Goal: Information Seeking & Learning: Learn about a topic

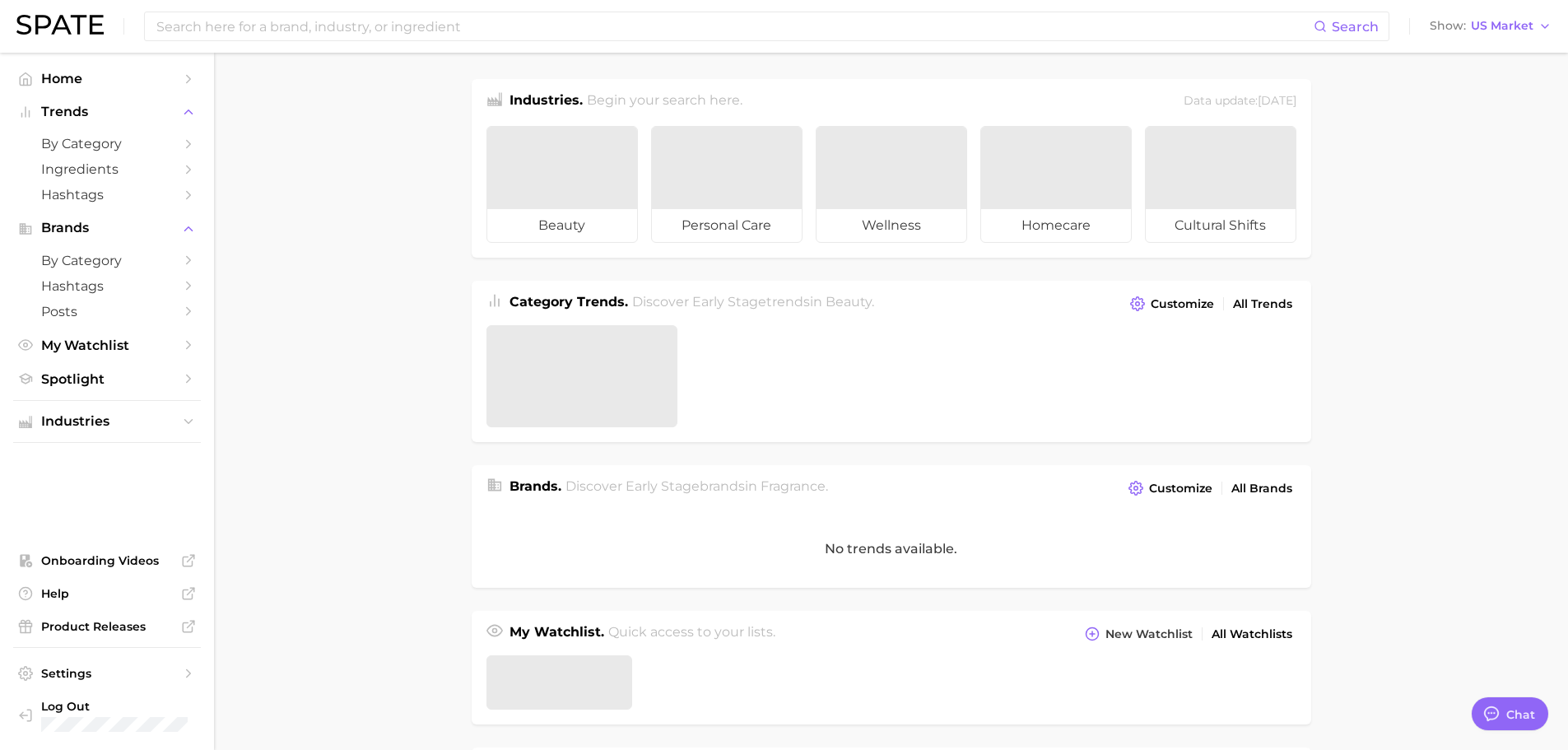
type textarea "x"
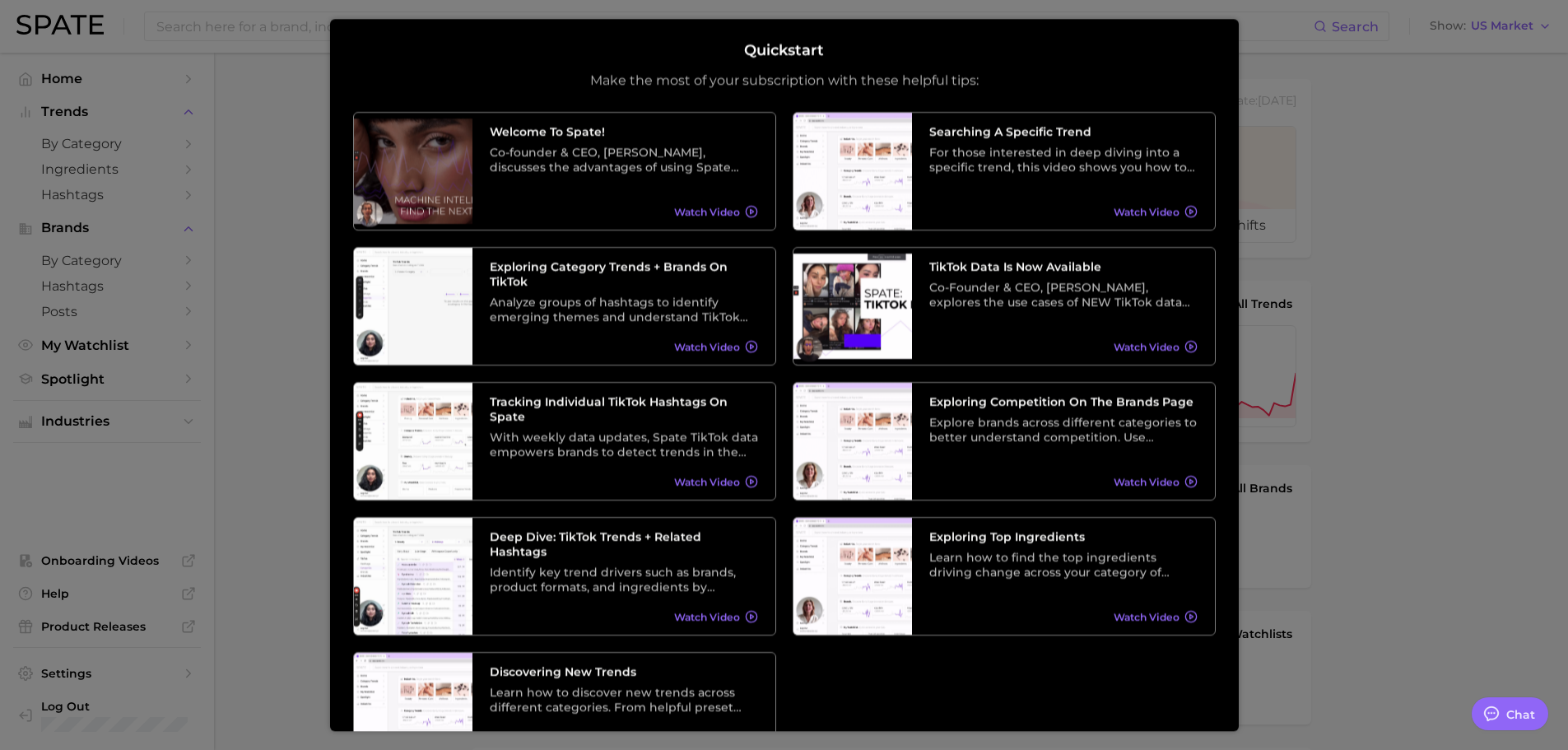
click at [1411, 264] on div at bounding box center [784, 649] width 1568 height 1299
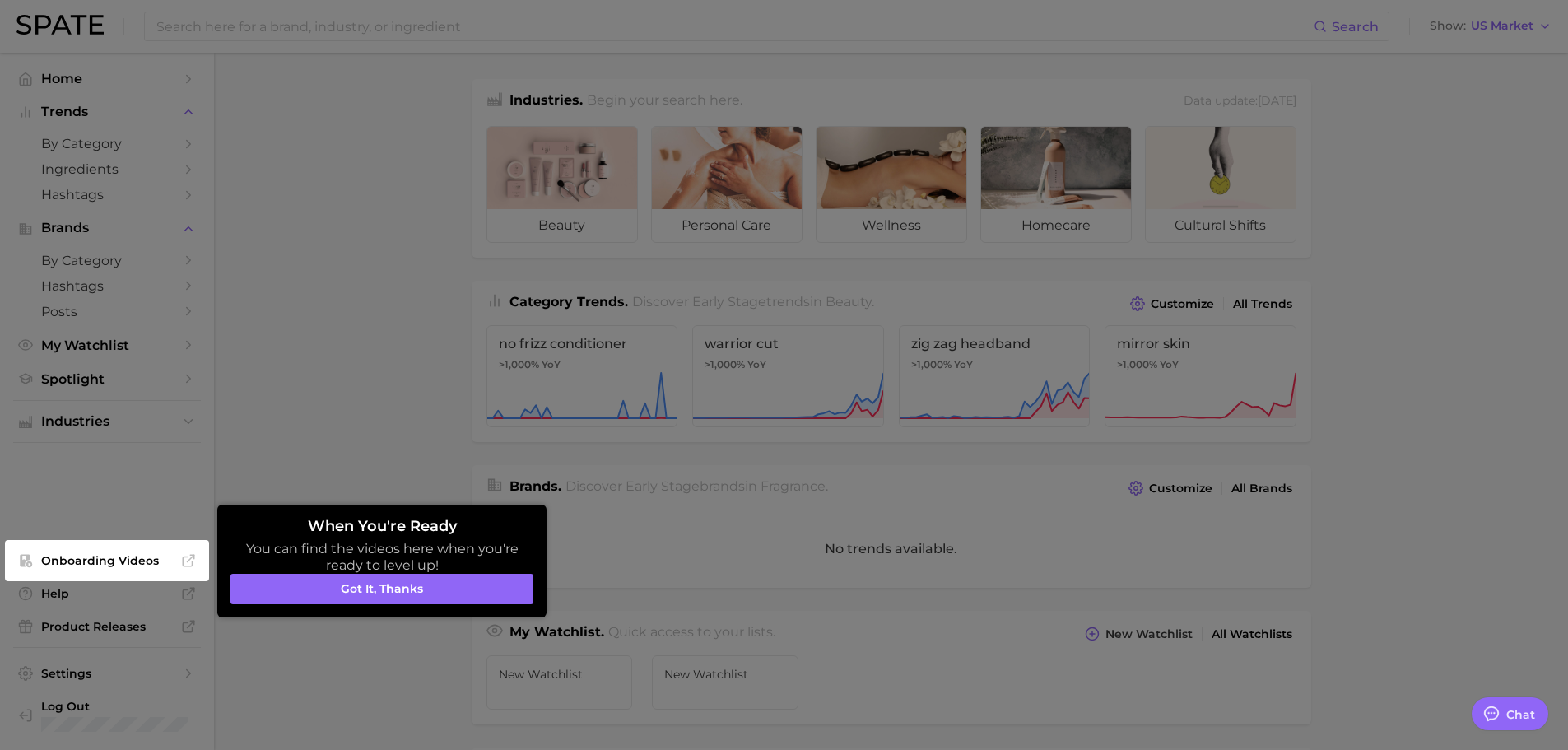
click at [395, 309] on div at bounding box center [784, 649] width 1568 height 1299
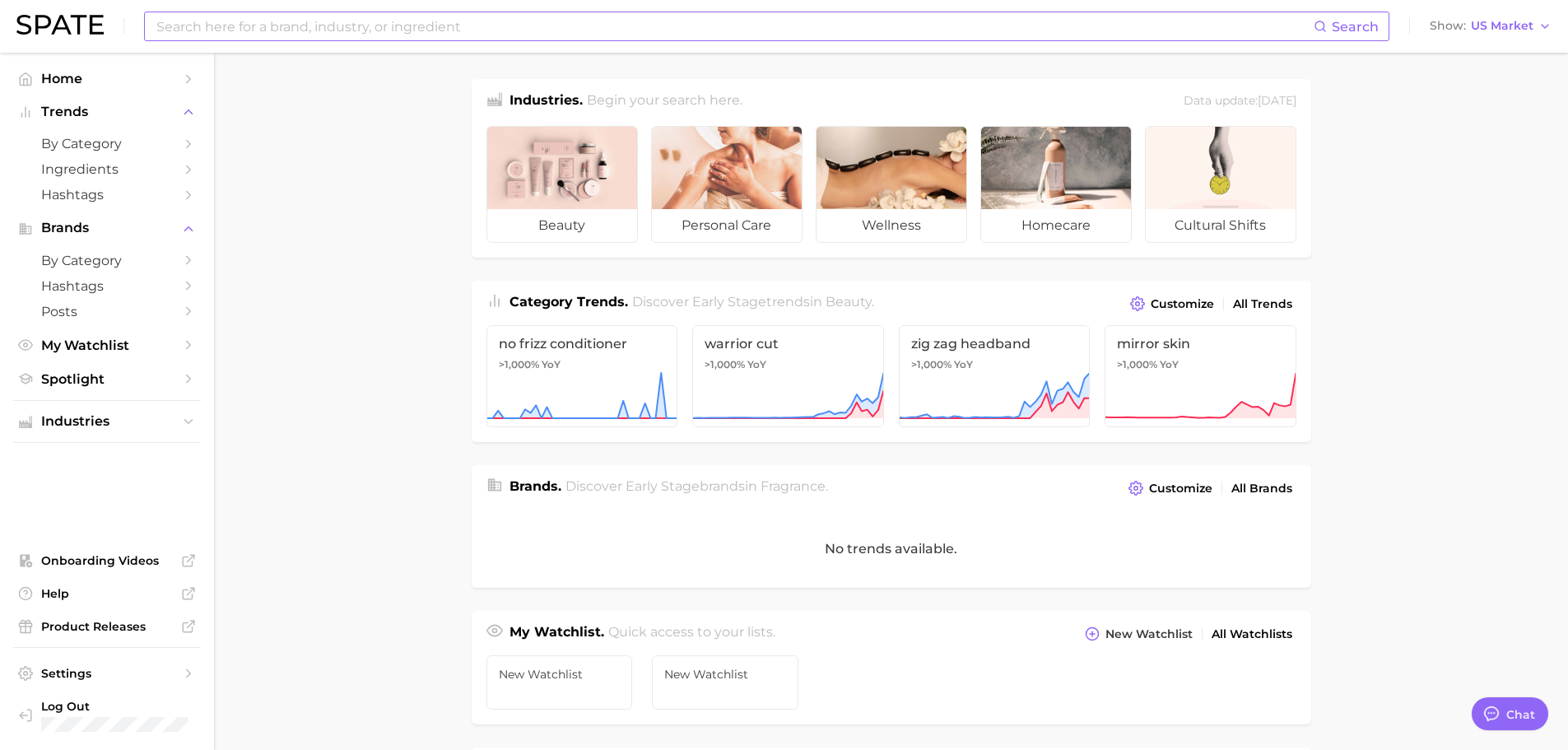
click at [261, 33] on input at bounding box center [734, 27] width 1159 height 28
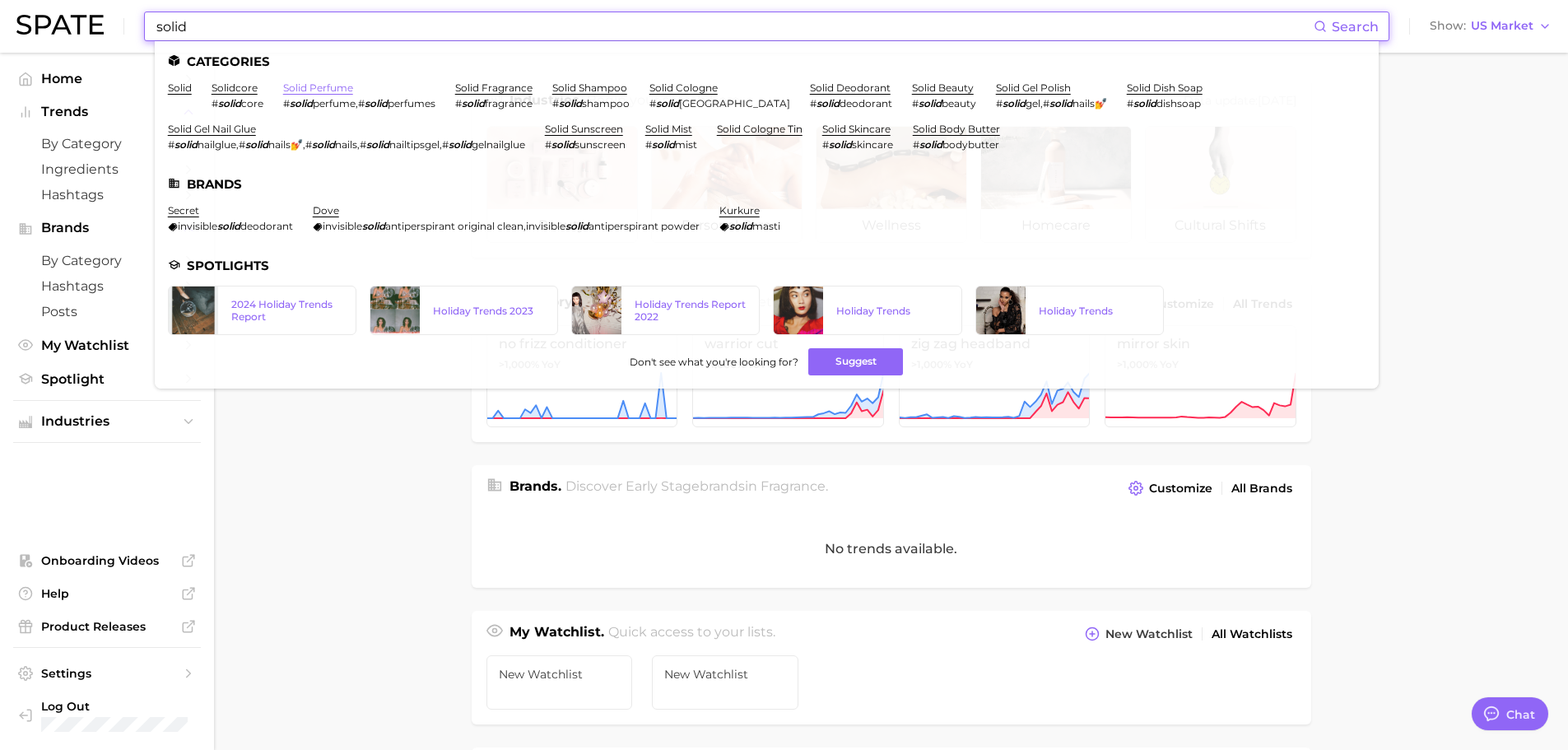
type input "solid"
click at [328, 87] on link "solid perfume" at bounding box center [318, 87] width 70 height 12
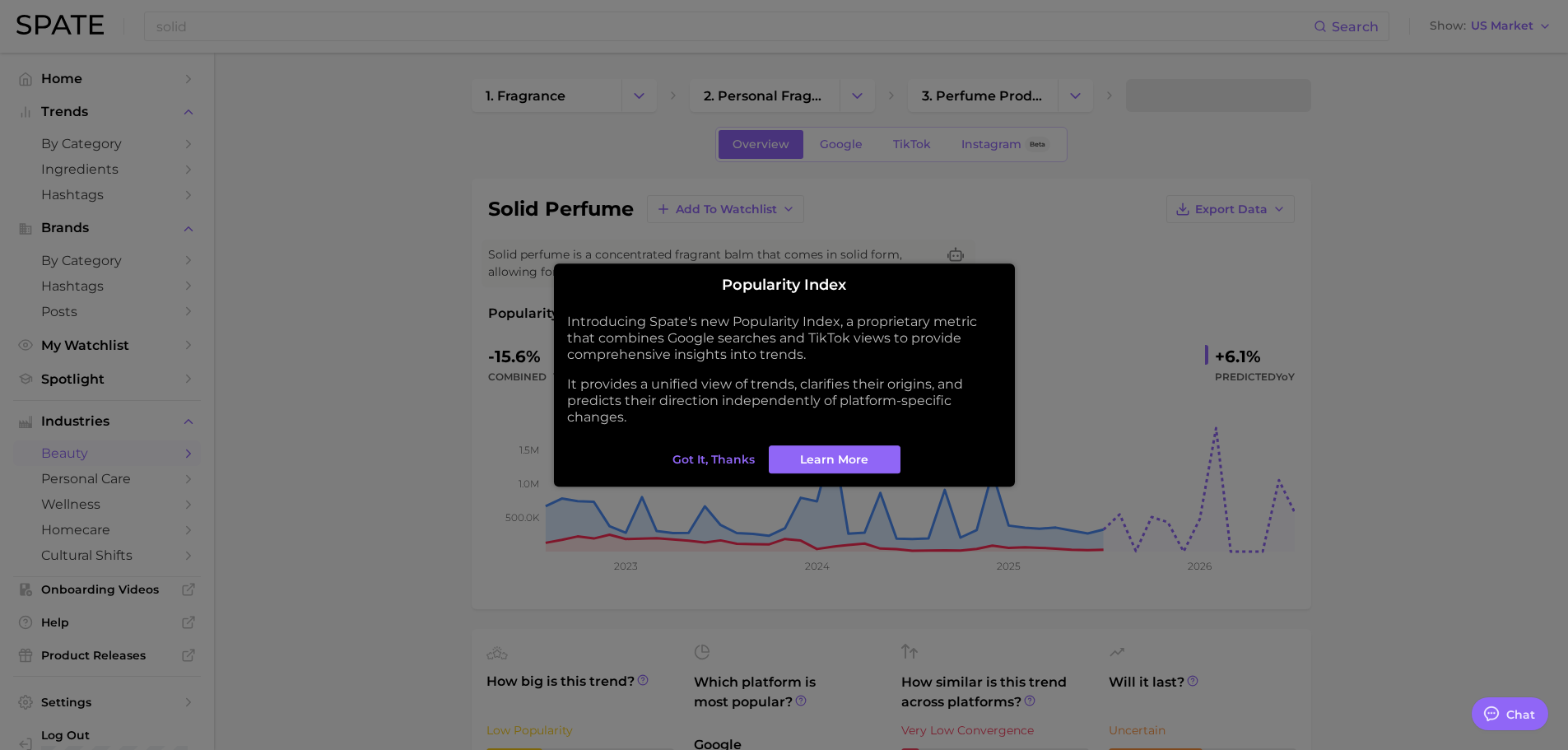
type textarea "x"
click at [716, 463] on span "Got it, thanks" at bounding box center [713, 460] width 82 height 14
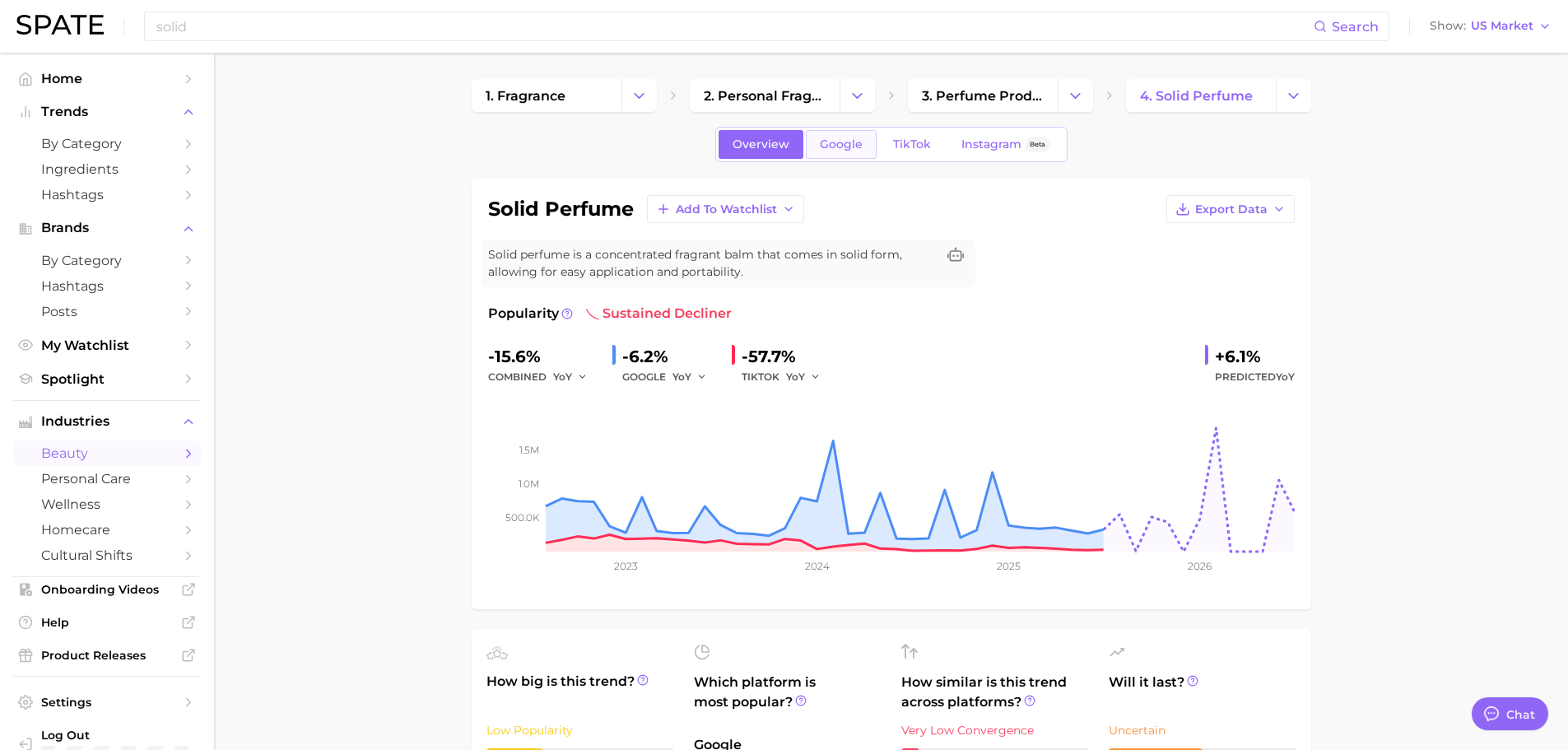
click at [834, 153] on link "Google" at bounding box center [841, 144] width 71 height 29
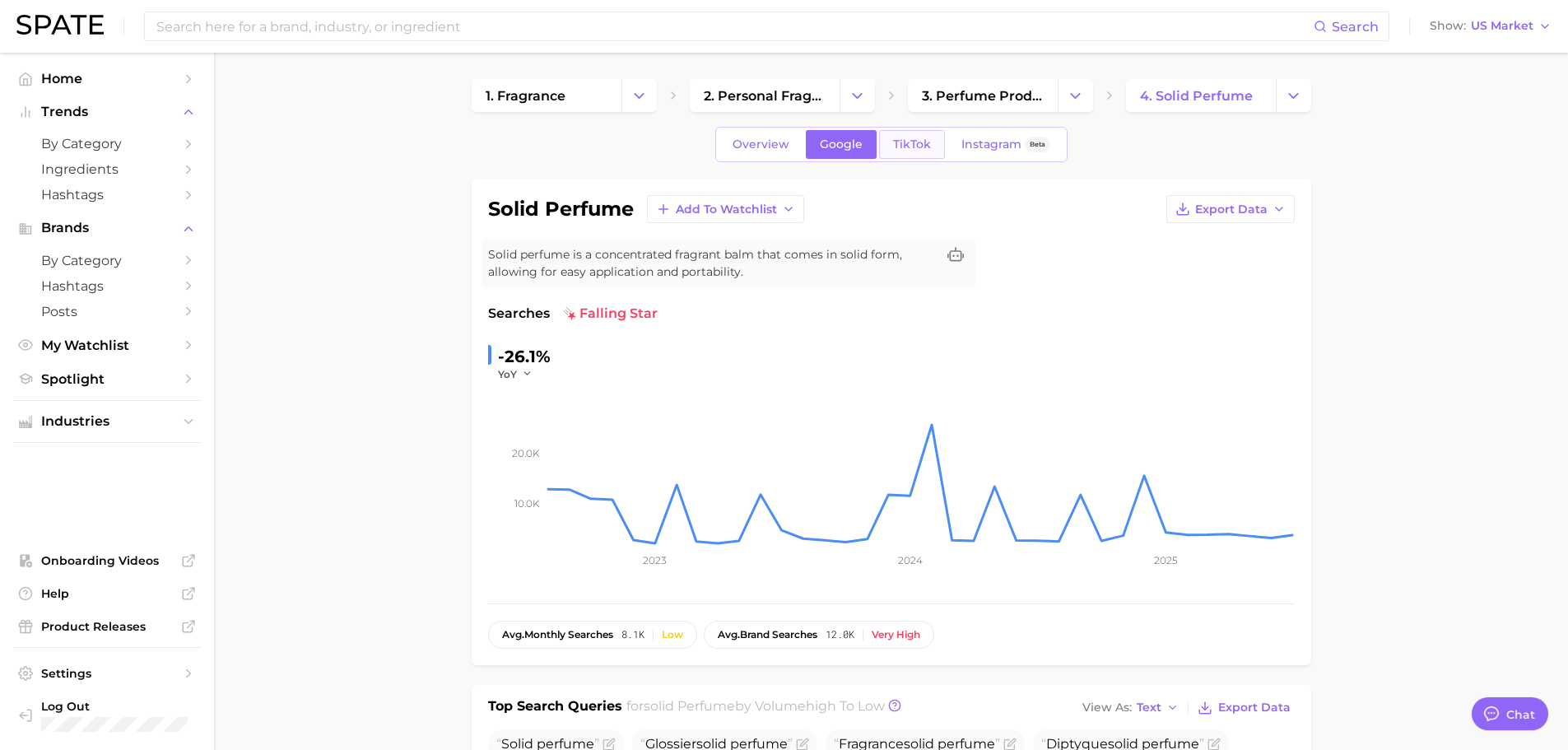
click at [905, 142] on span "TikTok" at bounding box center [912, 145] width 38 height 14
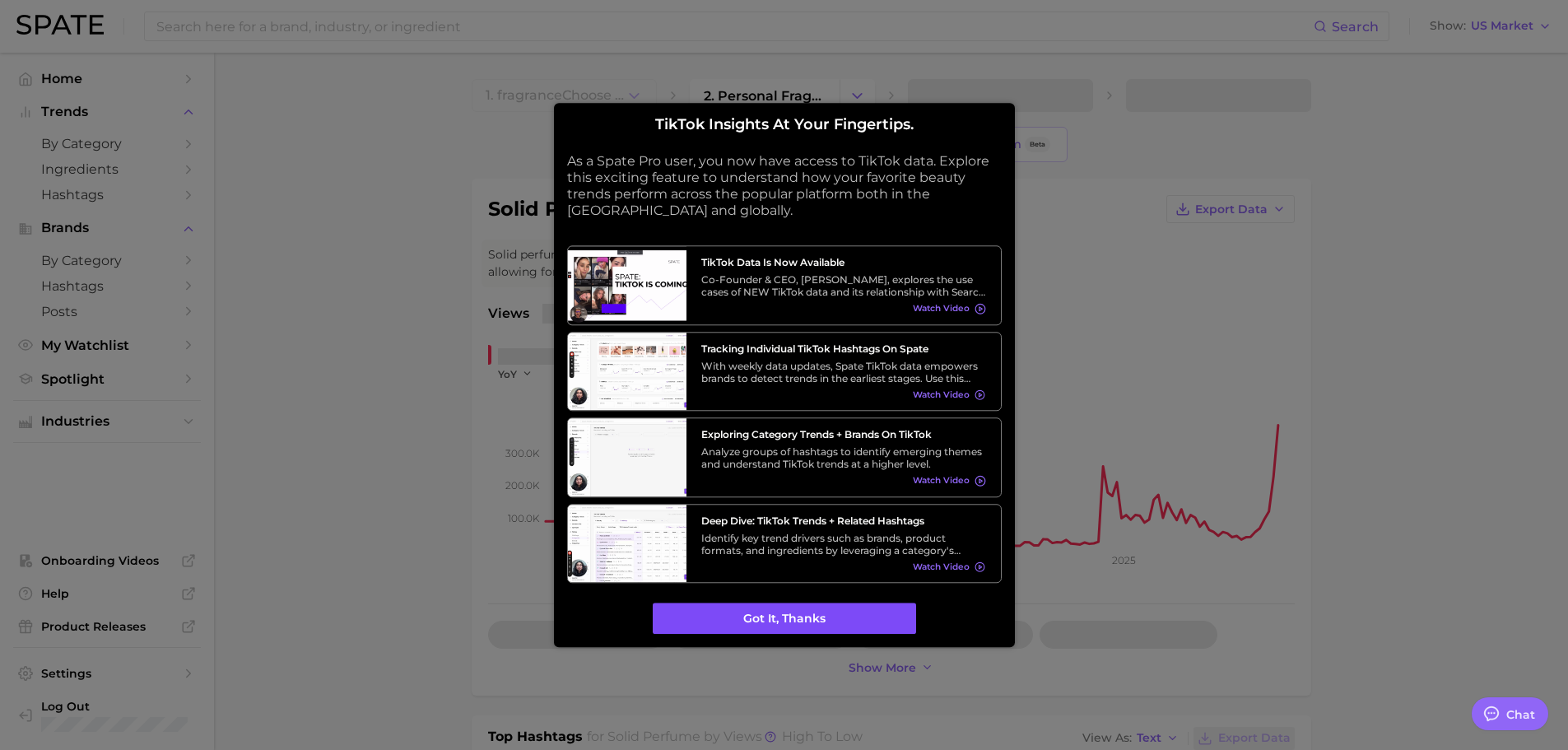
click at [812, 616] on button "Got it, thanks" at bounding box center [784, 618] width 263 height 31
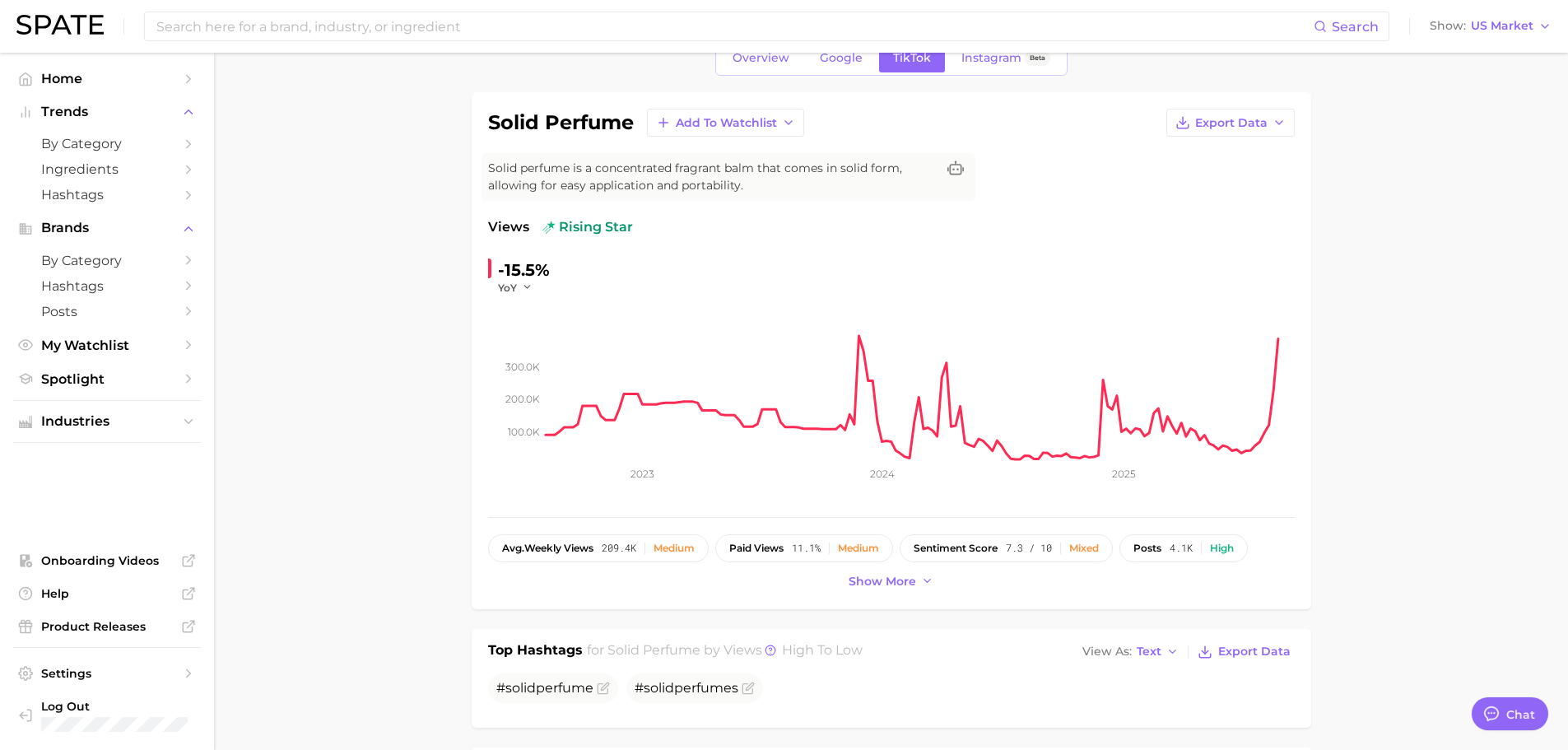
scroll to position [247, 0]
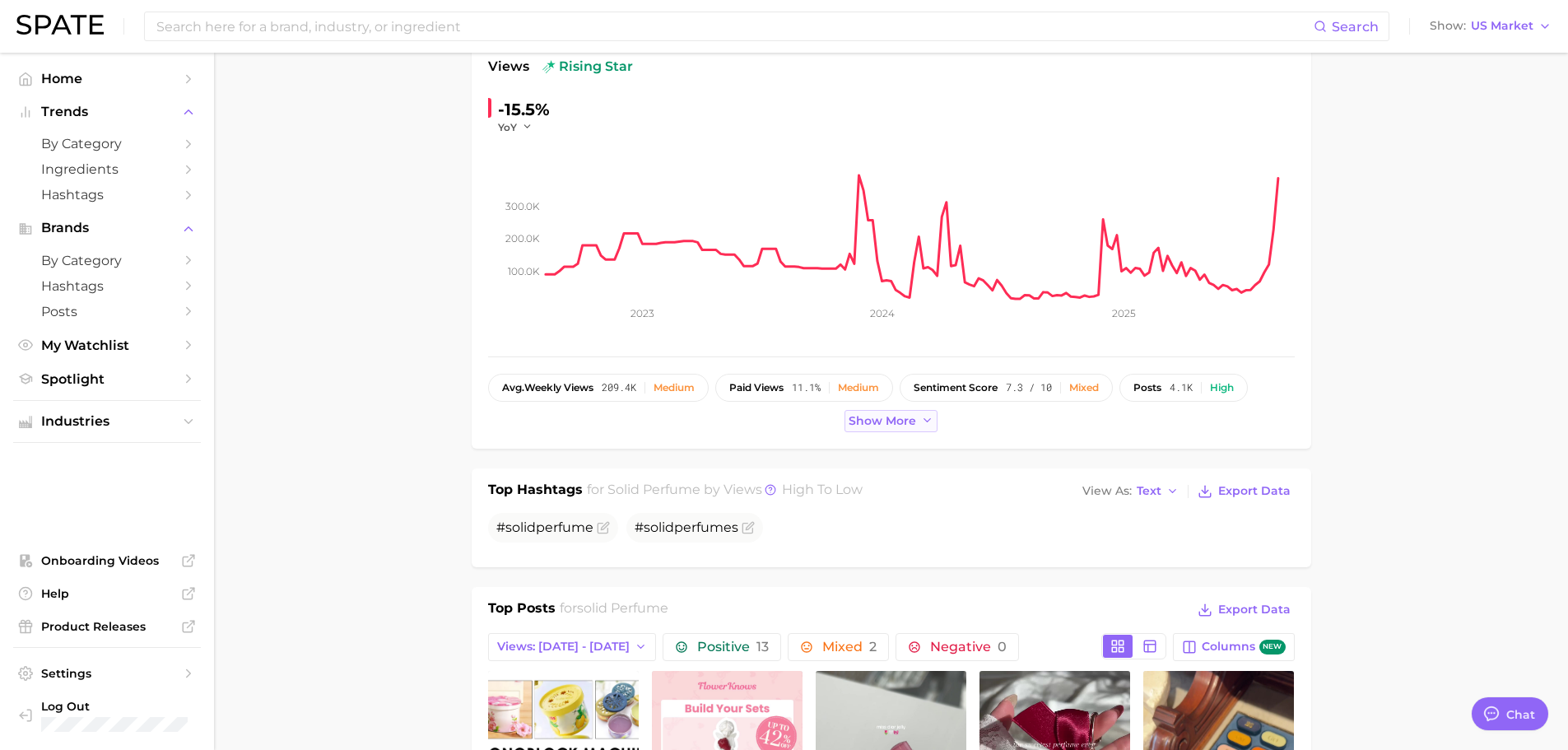
click at [907, 427] on span "Show more" at bounding box center [882, 421] width 67 height 14
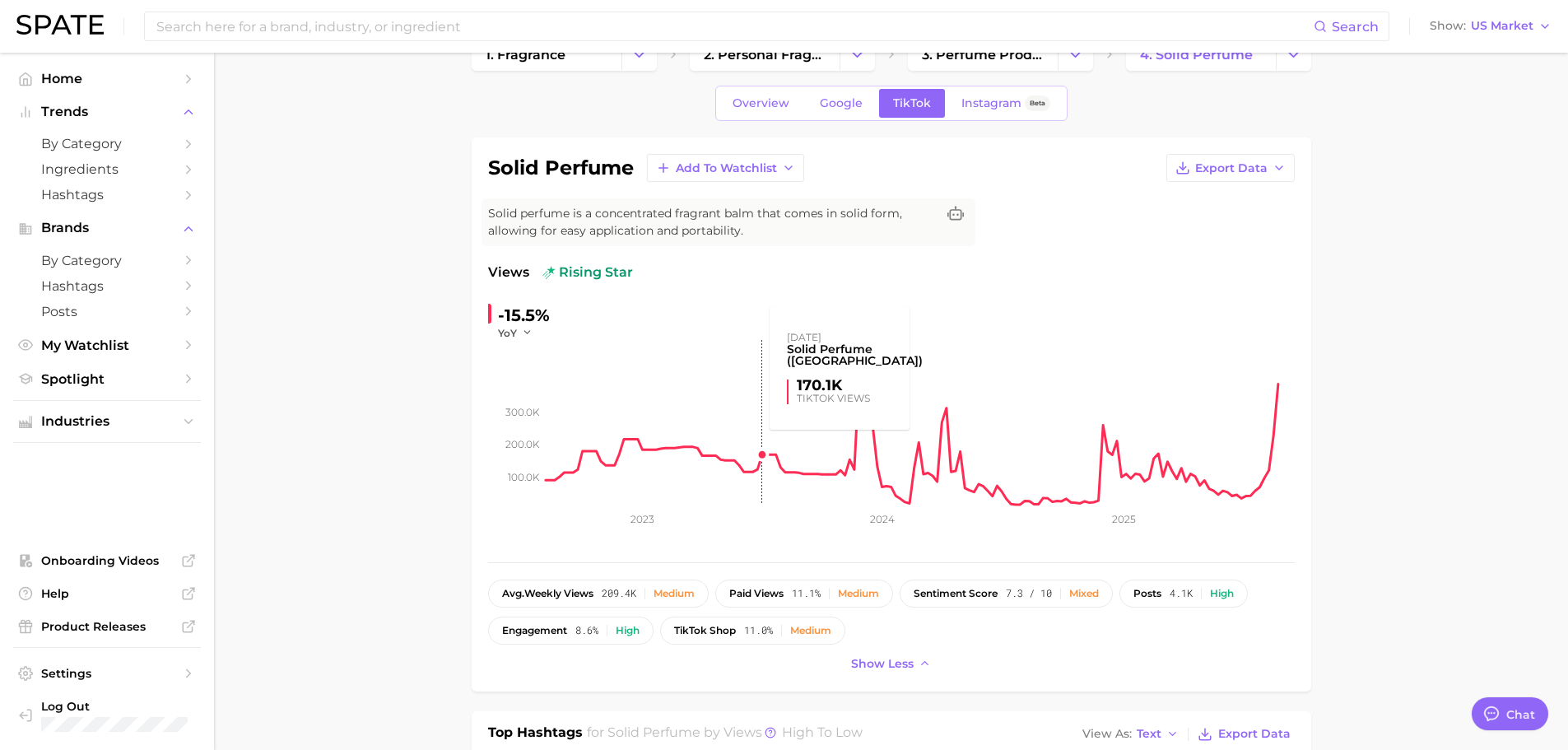
scroll to position [0, 0]
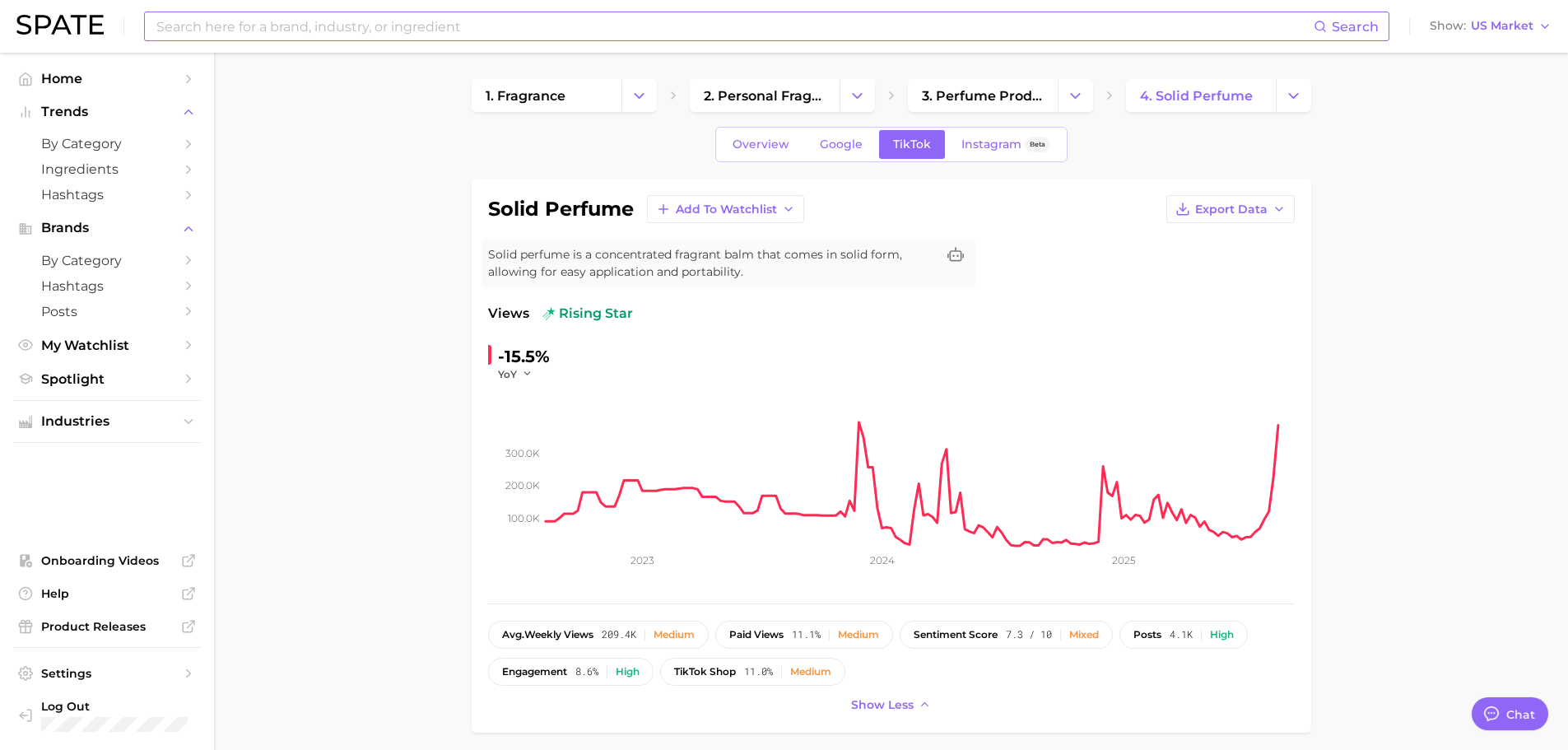
click at [425, 27] on input at bounding box center [734, 27] width 1159 height 28
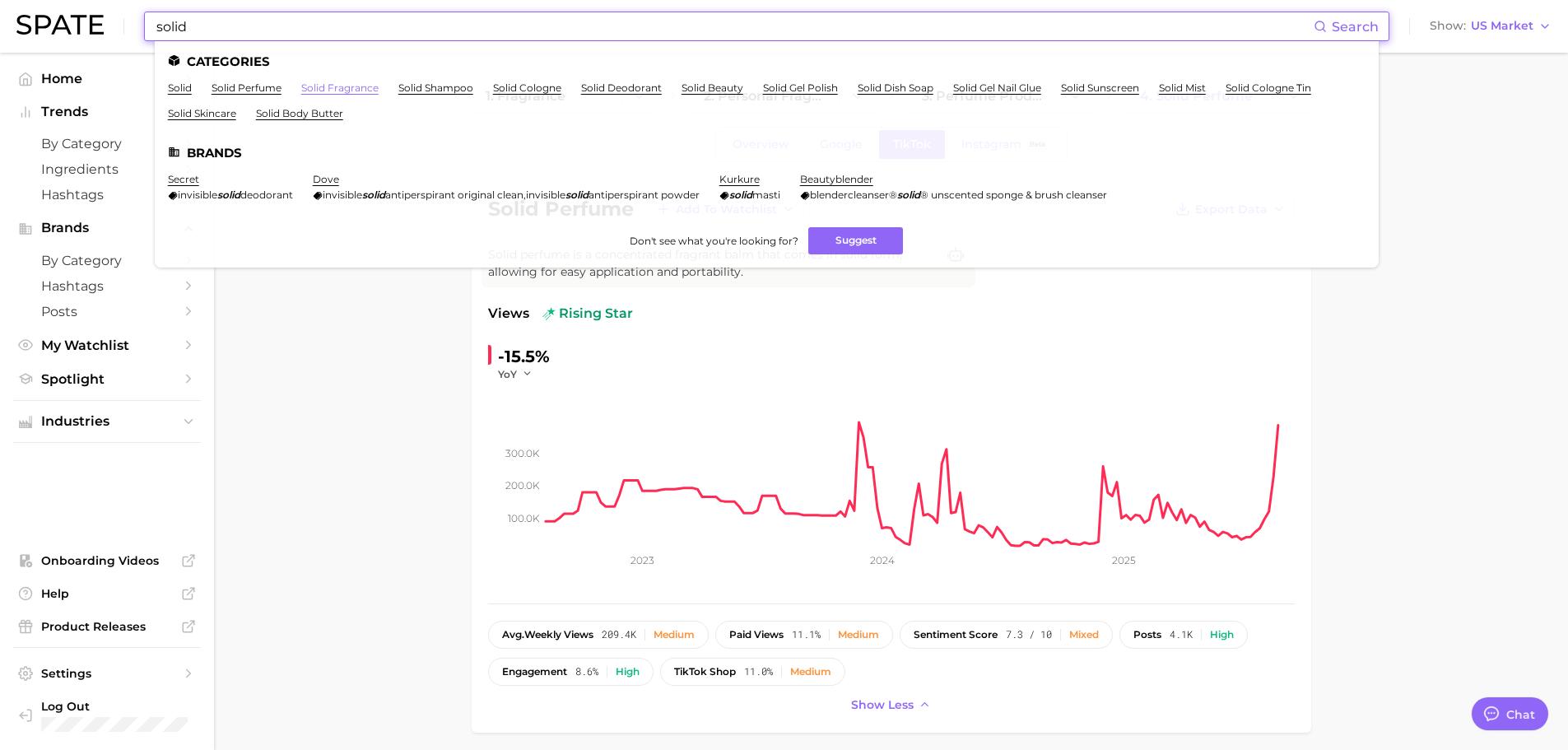
type input "solid"
click at [357, 91] on link "solid fragrance" at bounding box center [340, 87] width 78 height 12
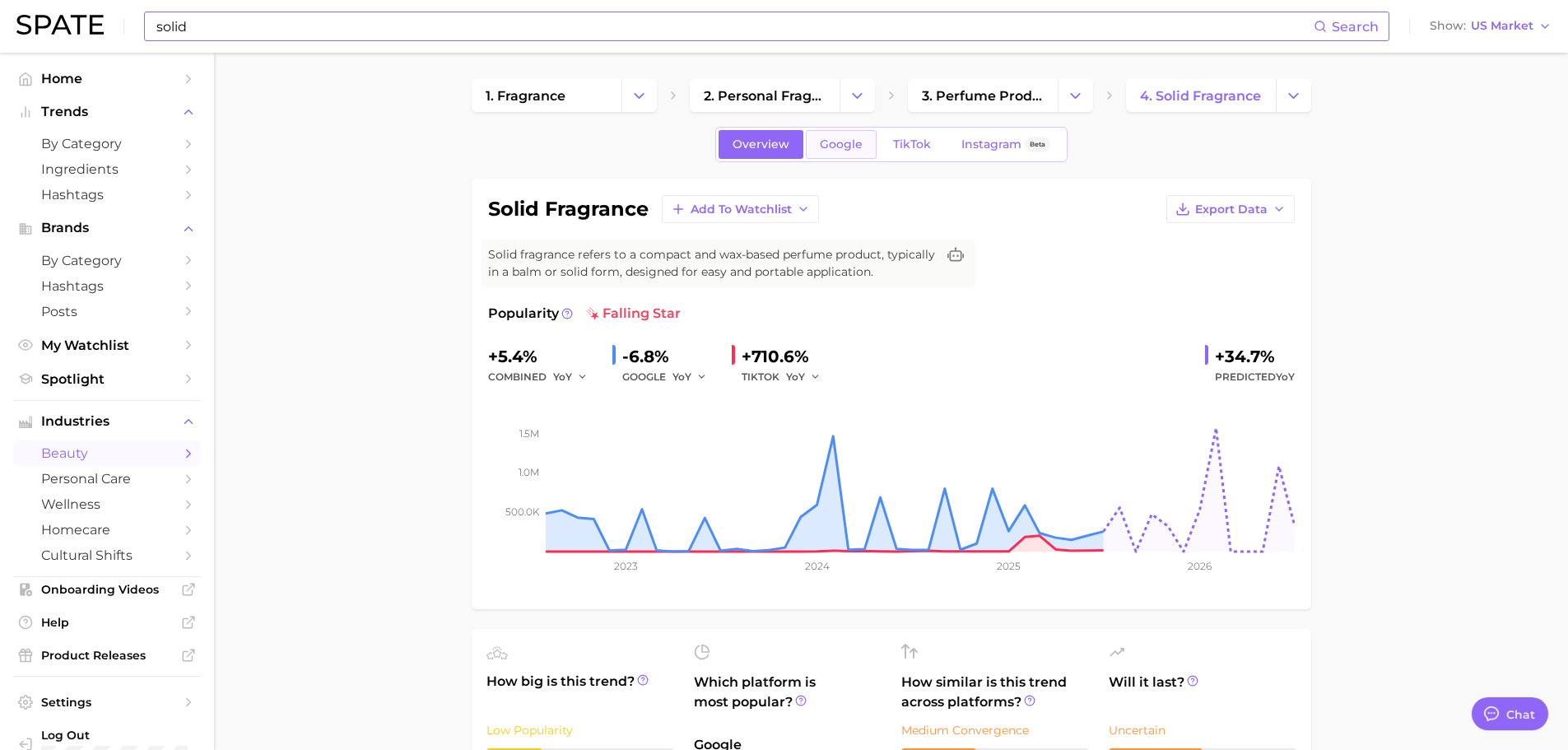
click at [829, 148] on span "Google" at bounding box center [841, 145] width 42 height 14
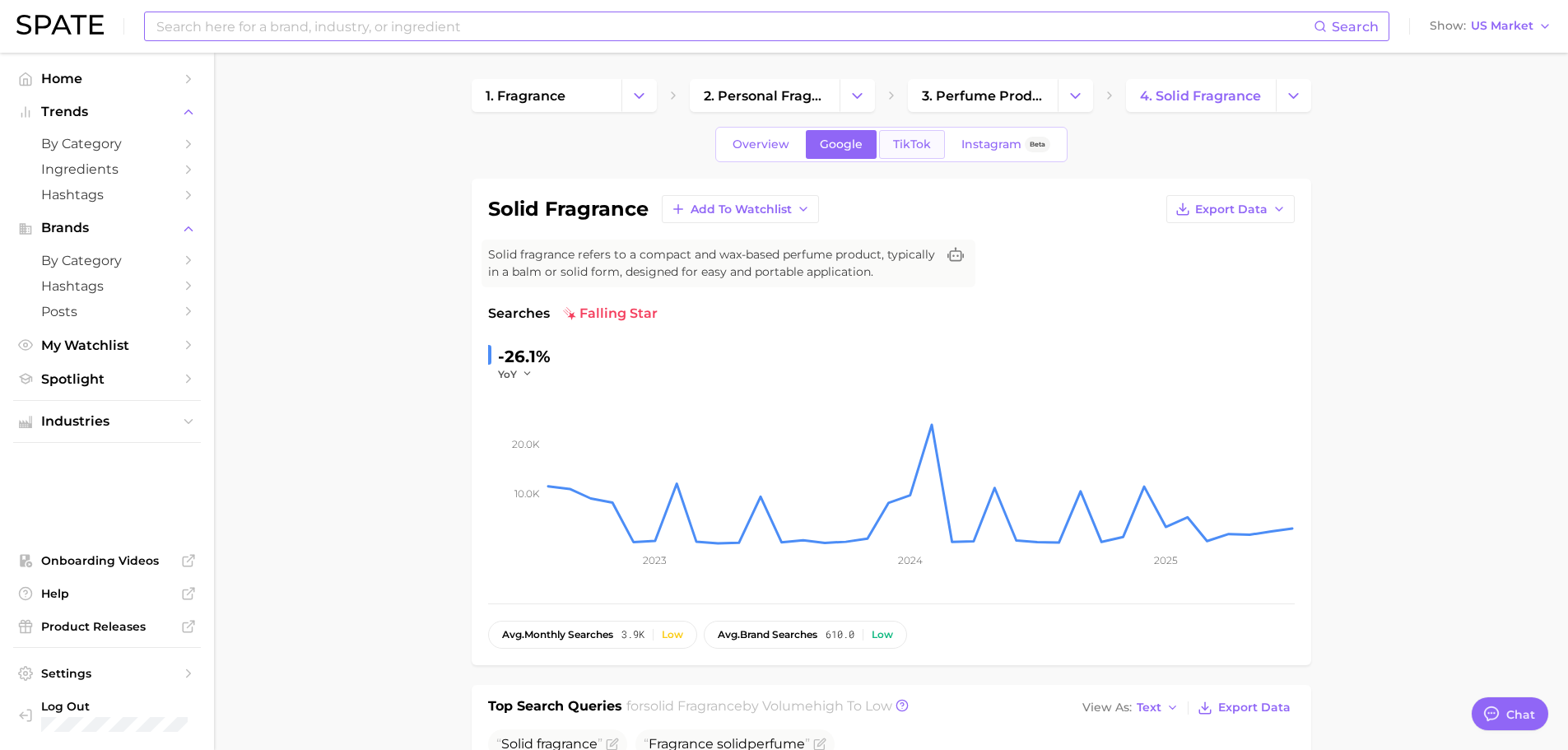
click at [897, 143] on span "TikTok" at bounding box center [912, 145] width 38 height 14
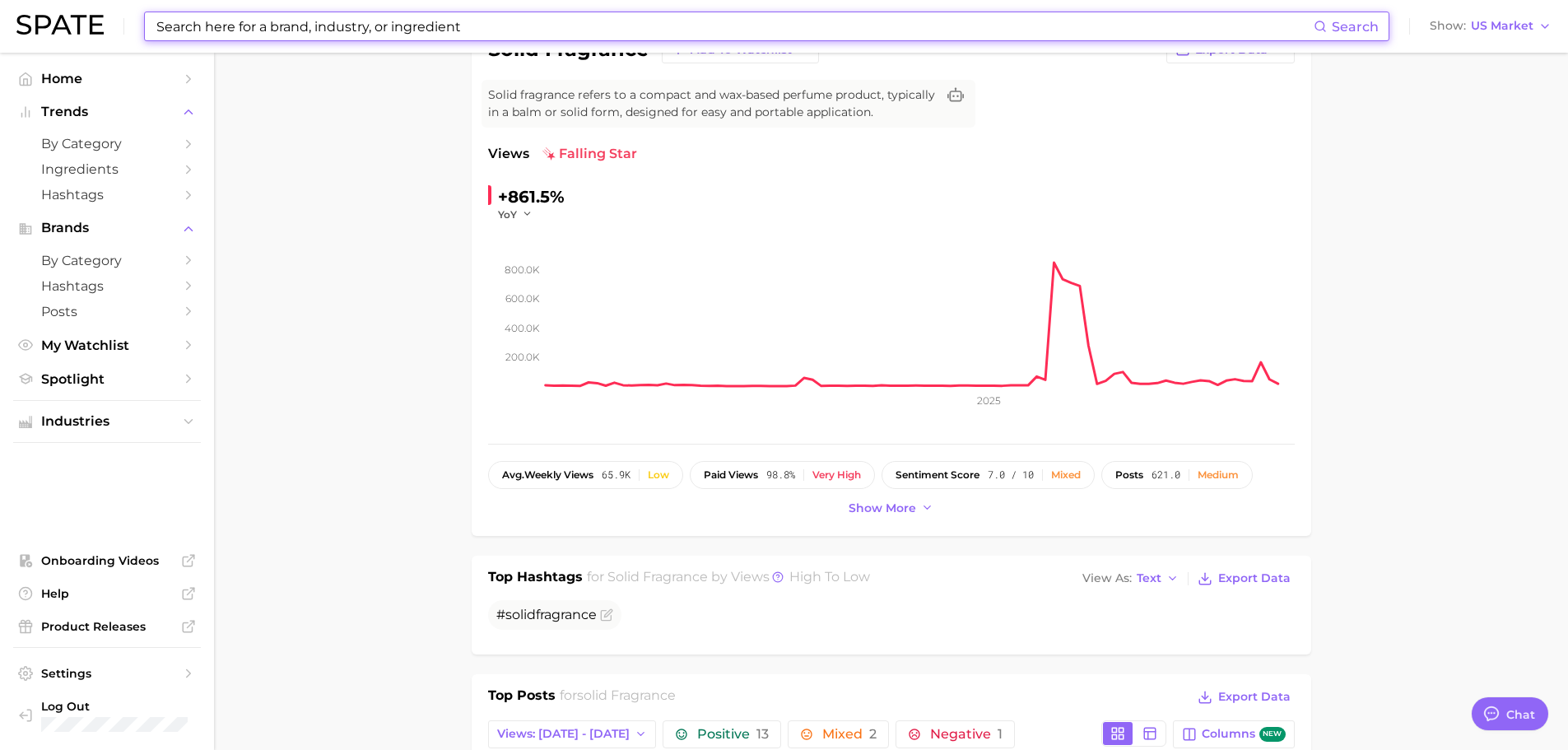
scroll to position [164, 0]
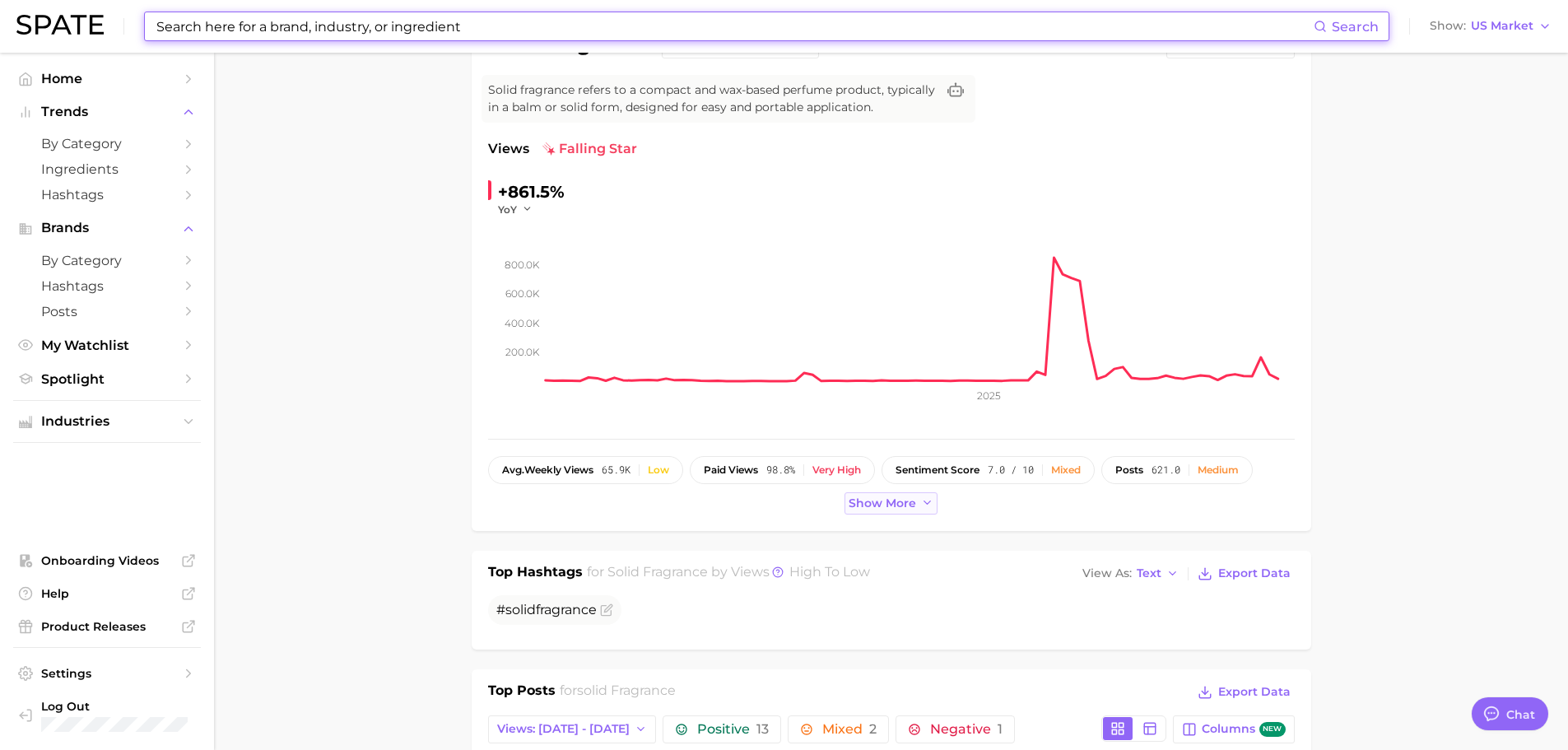
click at [908, 506] on span "Show more" at bounding box center [882, 504] width 67 height 14
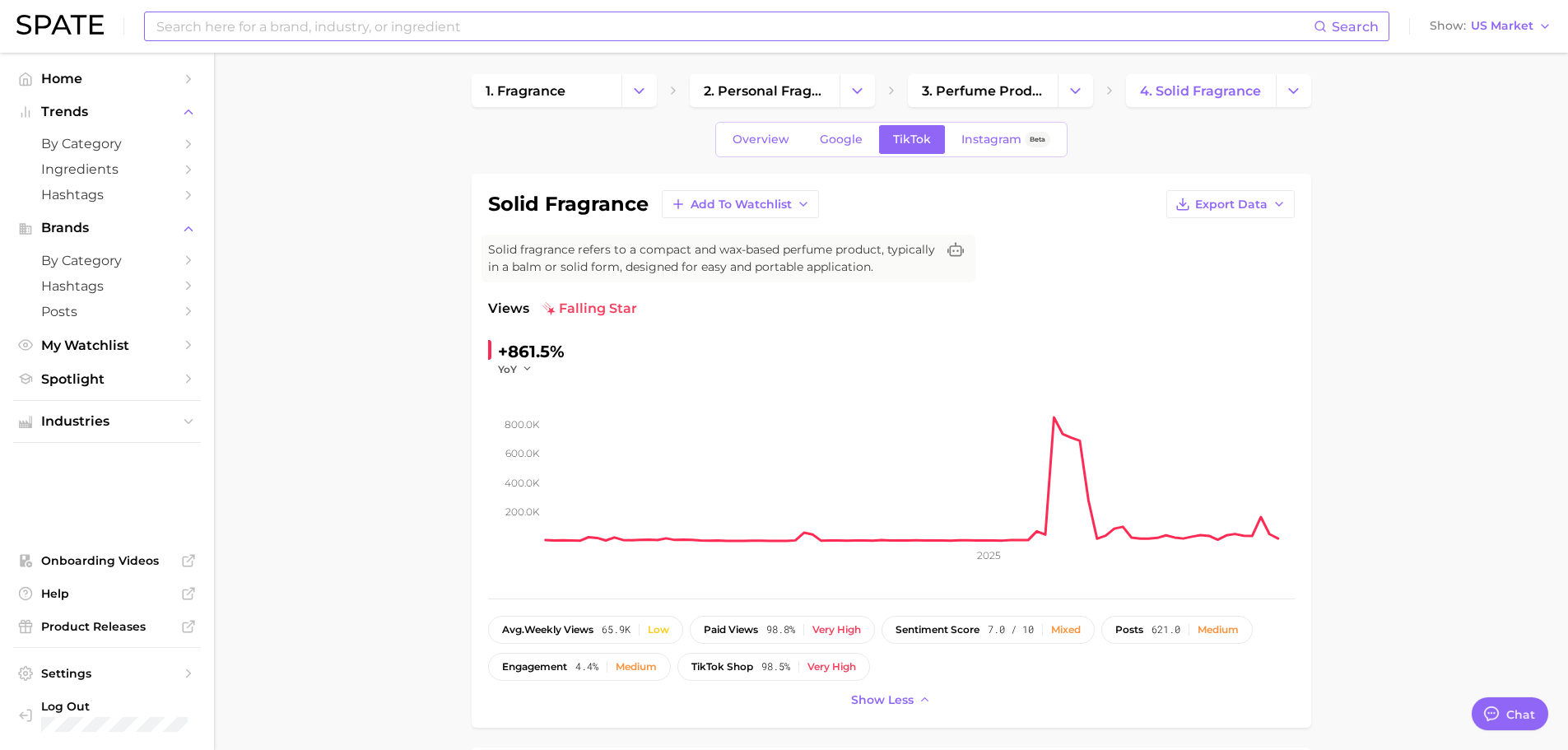
scroll to position [0, 0]
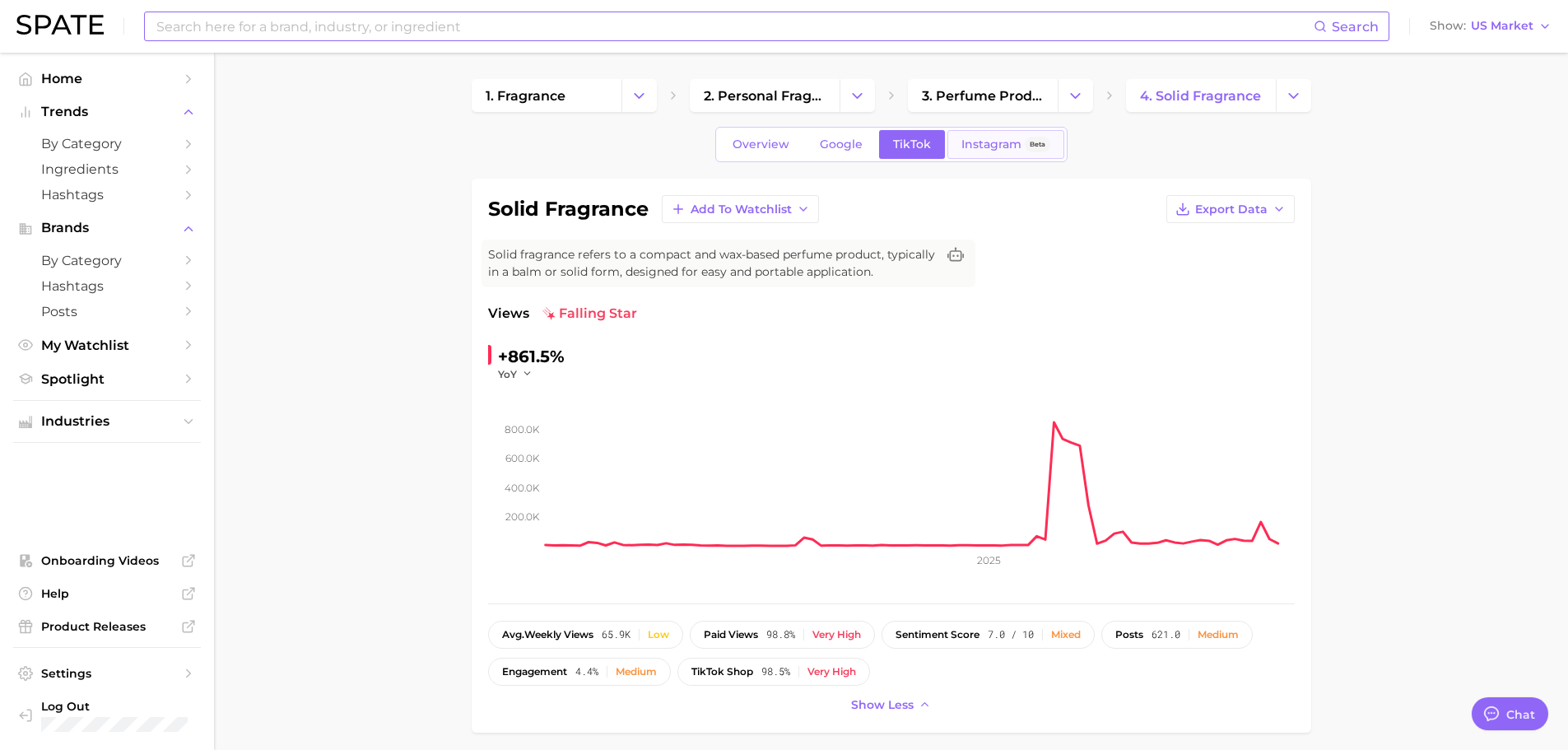
click at [970, 140] on span "Instagram" at bounding box center [991, 145] width 60 height 14
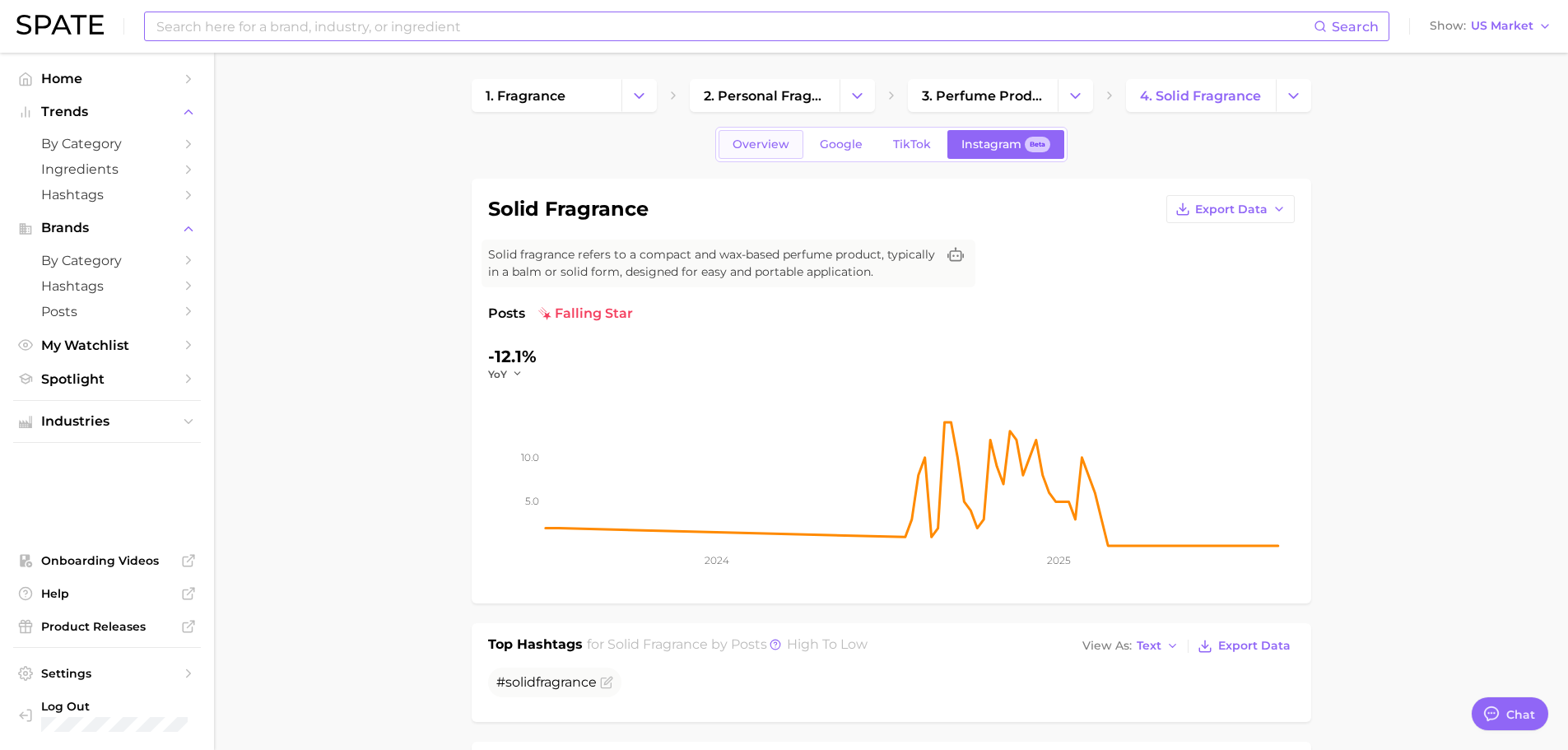
click at [777, 143] on span "Overview" at bounding box center [761, 145] width 57 height 14
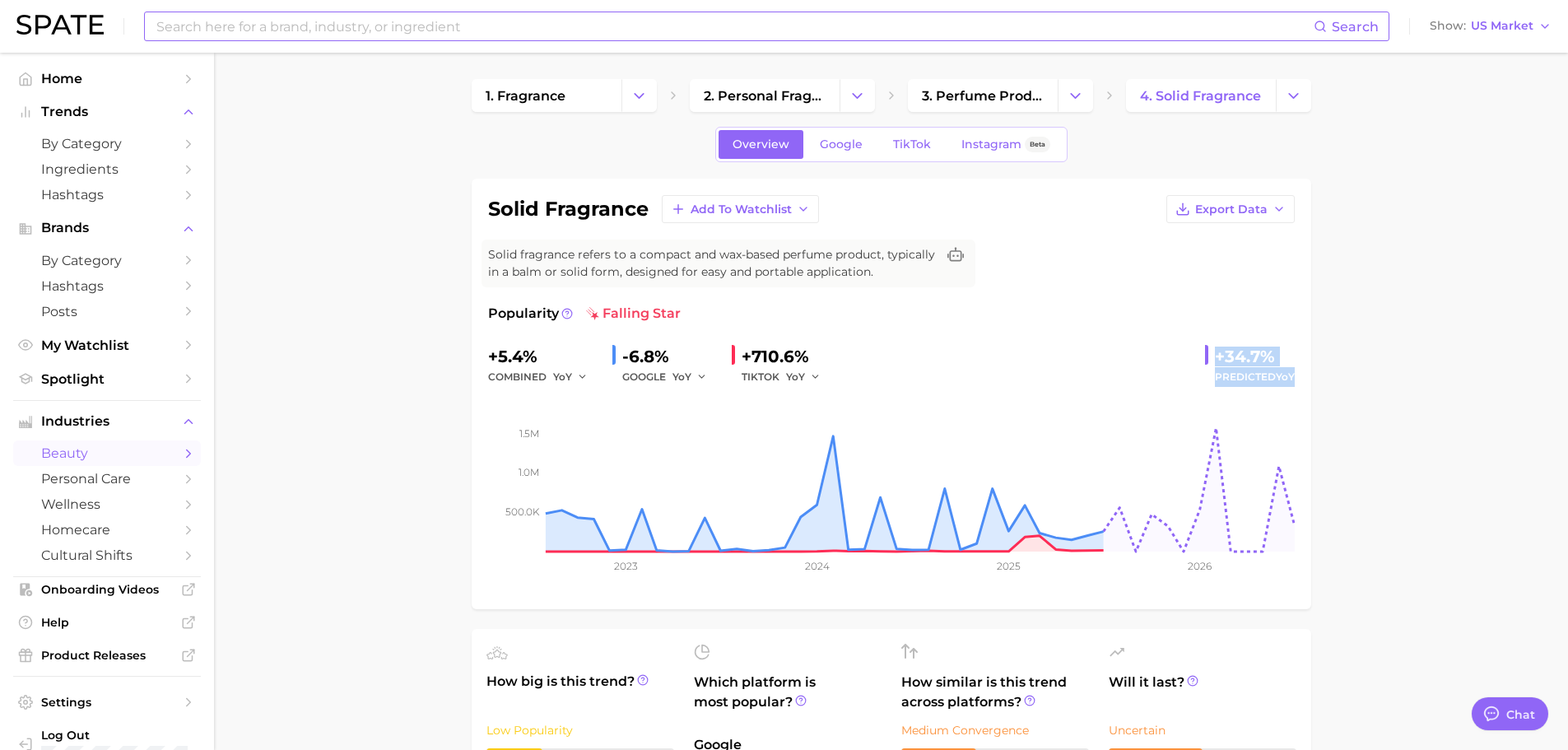
drag, startPoint x: 1298, startPoint y: 376, endPoint x: 1215, endPoint y: 358, distance: 84.9
click at [1215, 358] on div "solid fragrance Add to Watchlist Export Data Solid fragrance refers to a compac…" at bounding box center [891, 394] width 840 height 431
copy div "+34.7% Predicted YoY"
click at [1248, 381] on span "Predicted YoY" at bounding box center [1255, 377] width 79 height 19
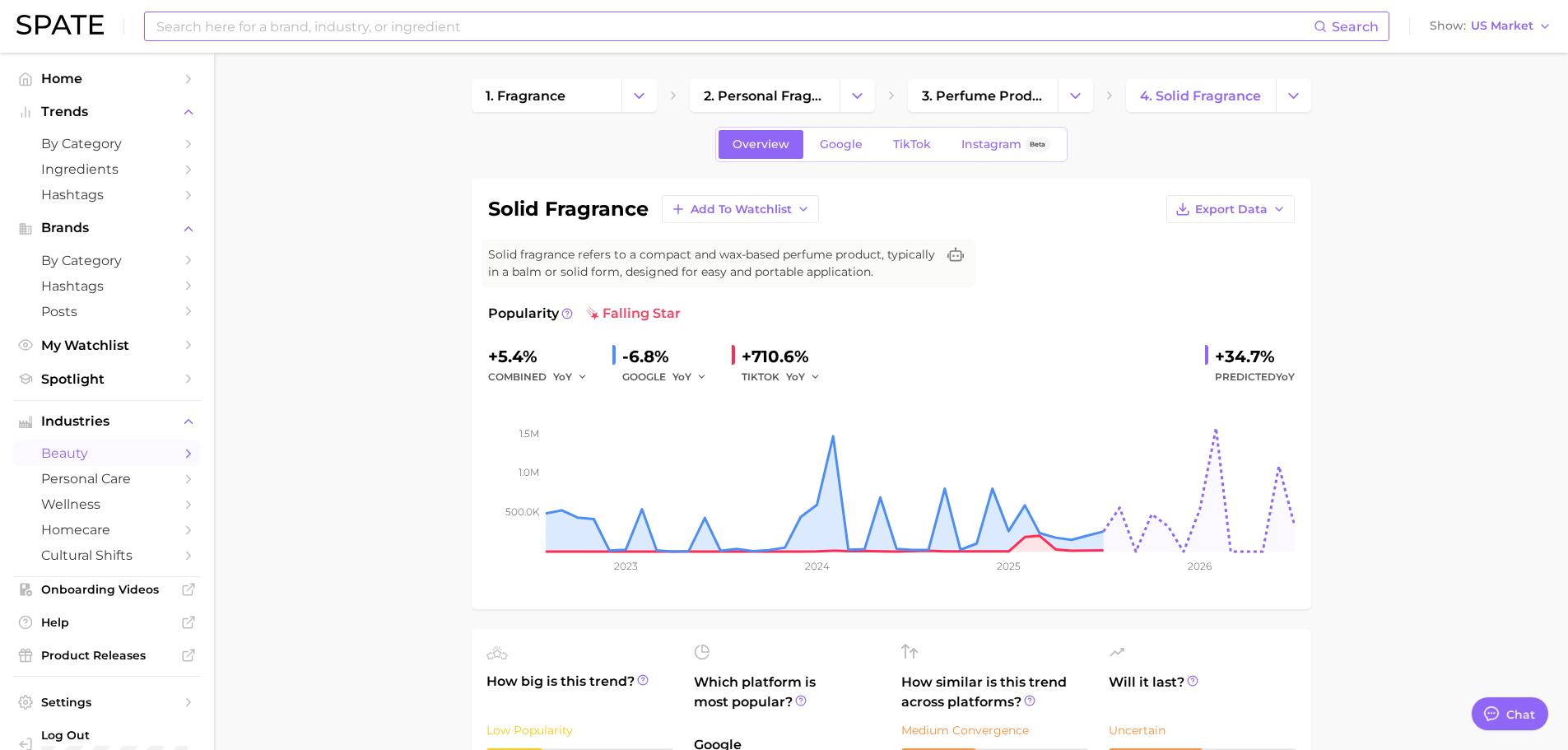
click at [1237, 355] on div "+34.7%" at bounding box center [1255, 357] width 79 height 27
click at [832, 136] on link "Google" at bounding box center [841, 144] width 71 height 29
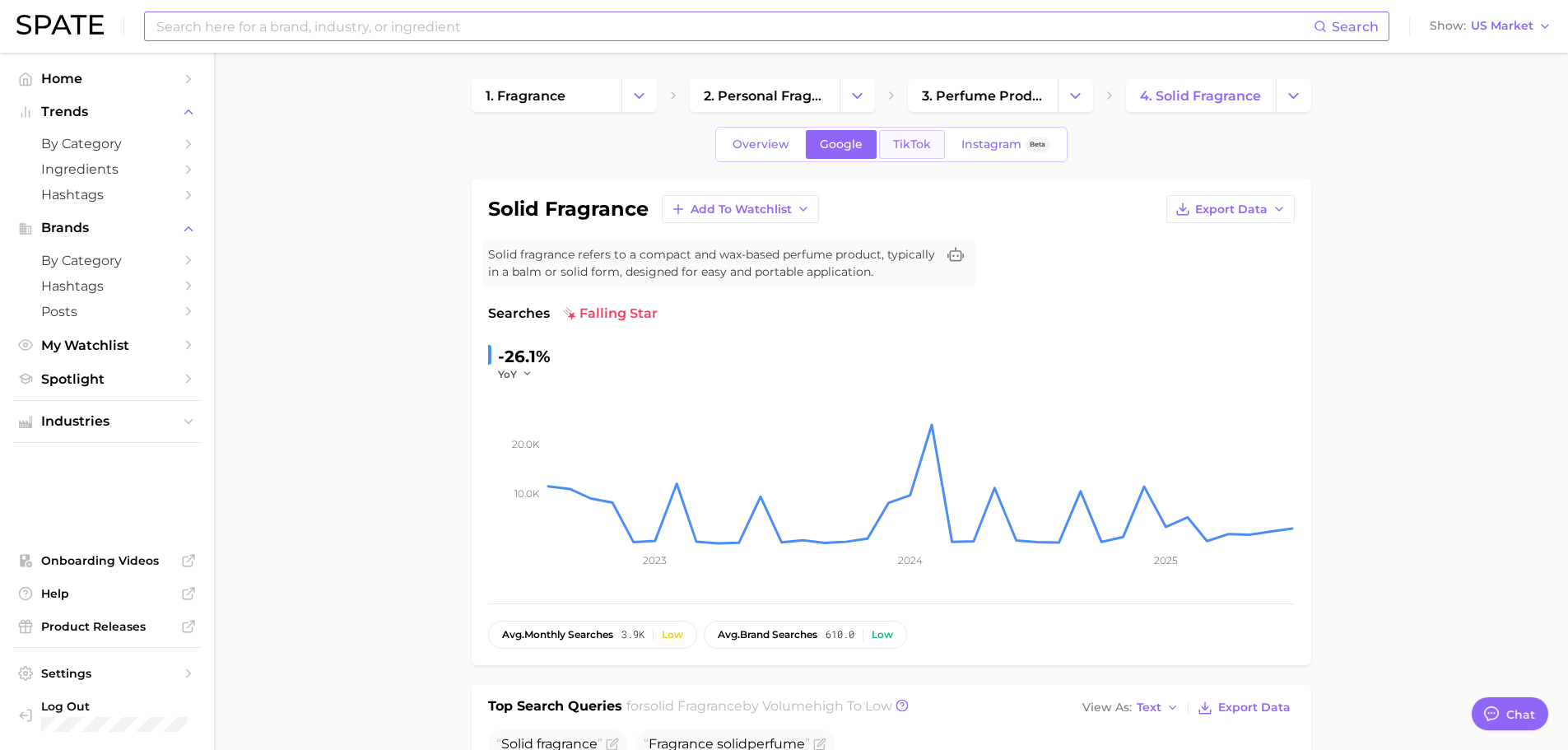
click at [905, 144] on span "TikTok" at bounding box center [912, 145] width 38 height 14
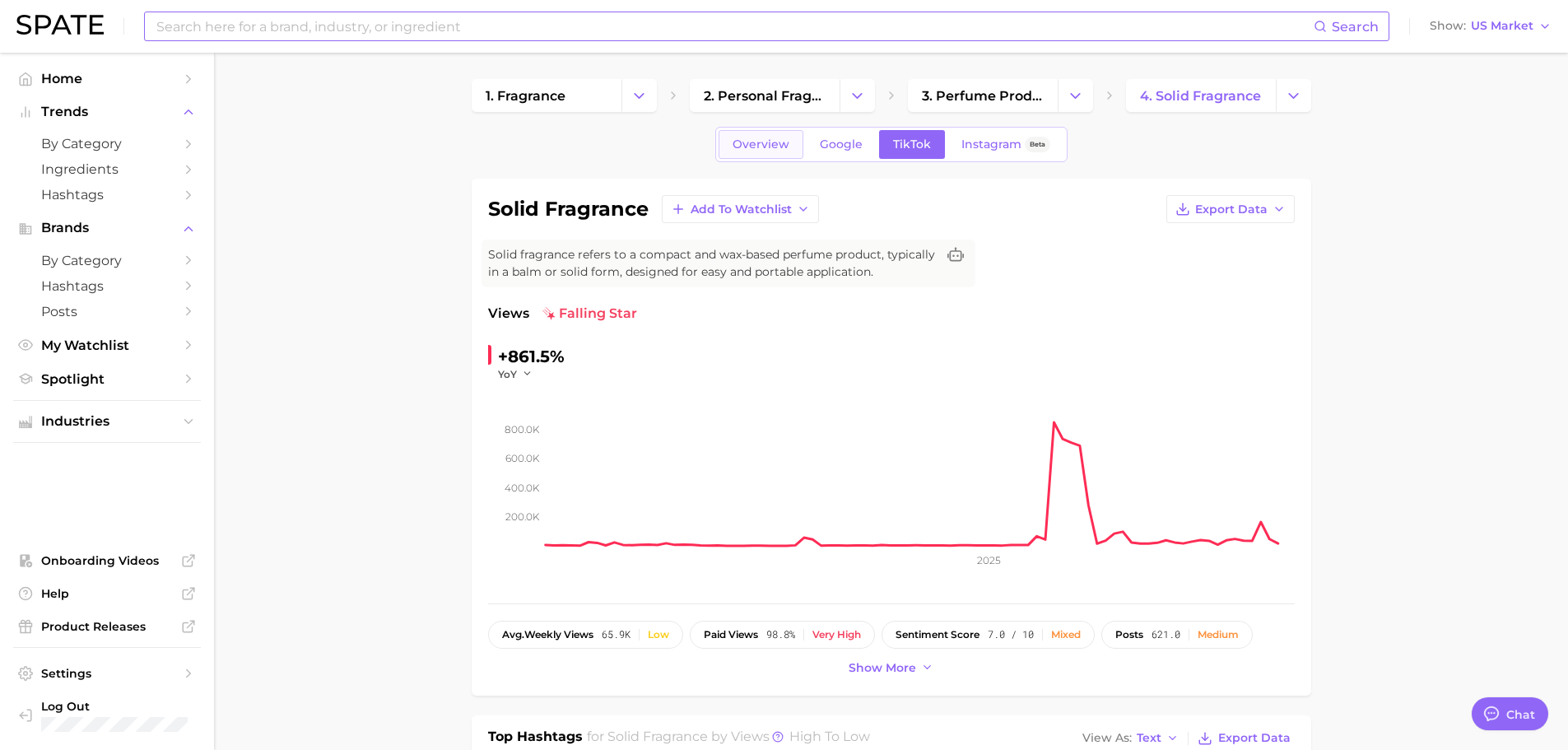
click at [756, 143] on span "Overview" at bounding box center [761, 145] width 57 height 14
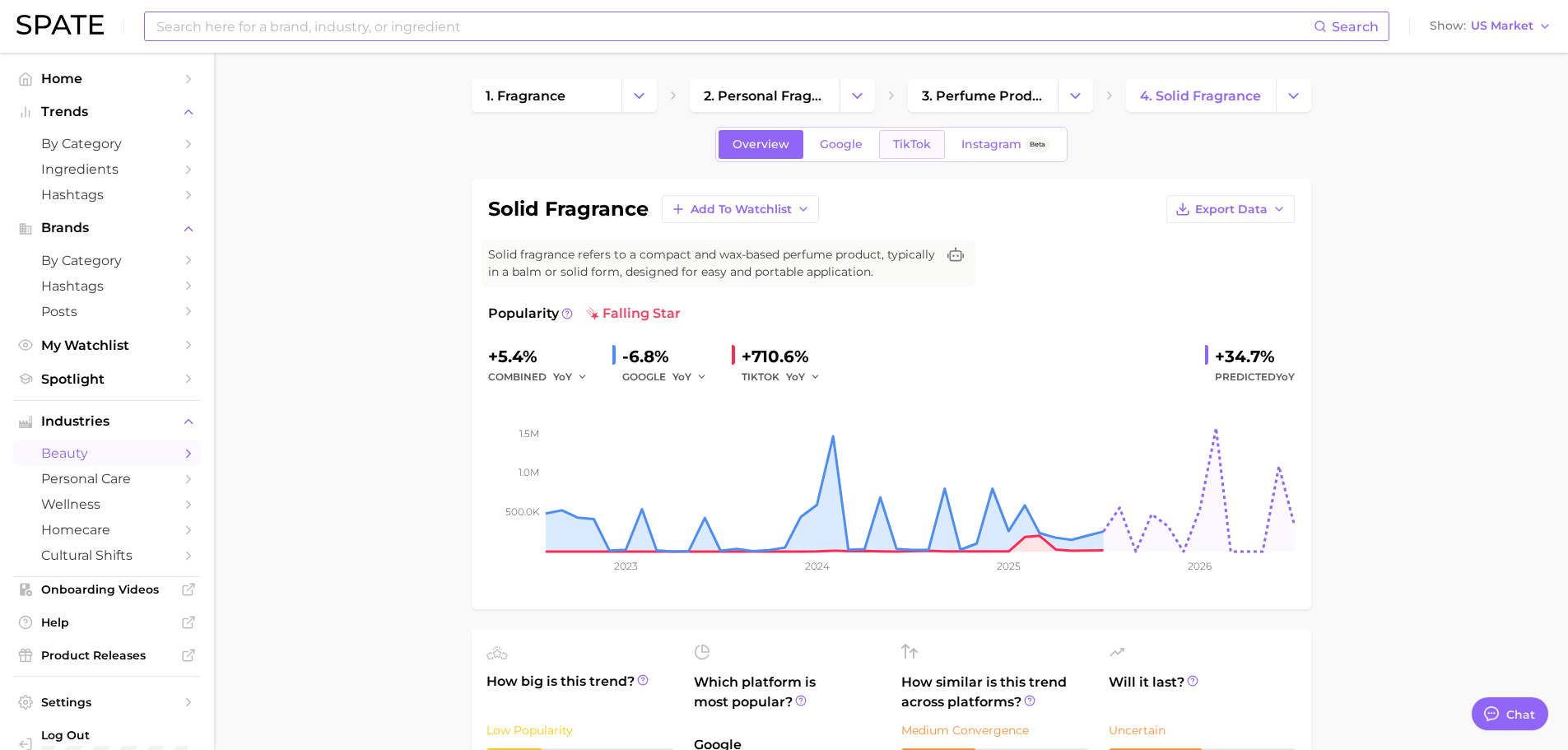
click at [901, 151] on span "TikTok" at bounding box center [912, 145] width 38 height 14
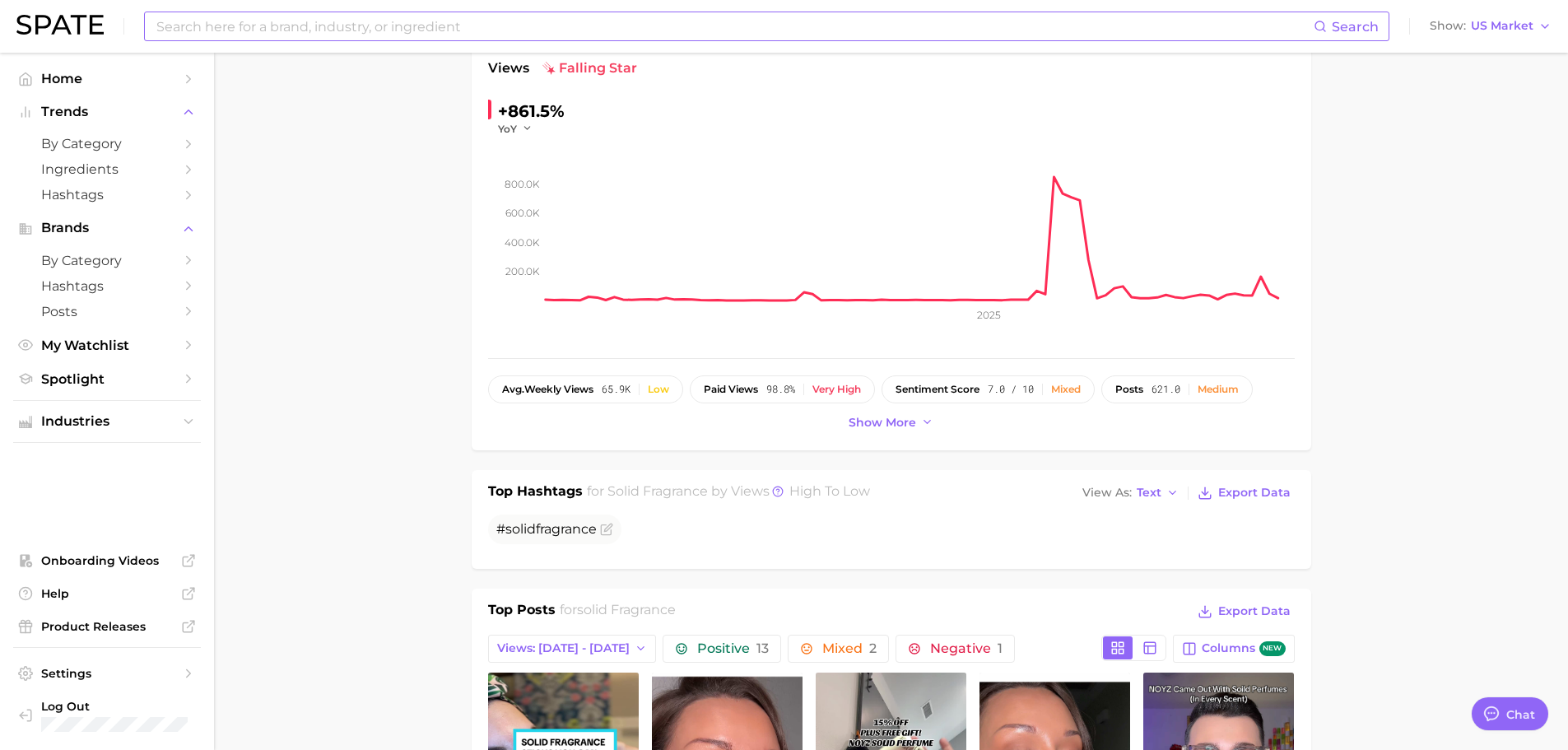
scroll to position [247, 0]
click at [875, 414] on span "Show more" at bounding box center [882, 421] width 67 height 14
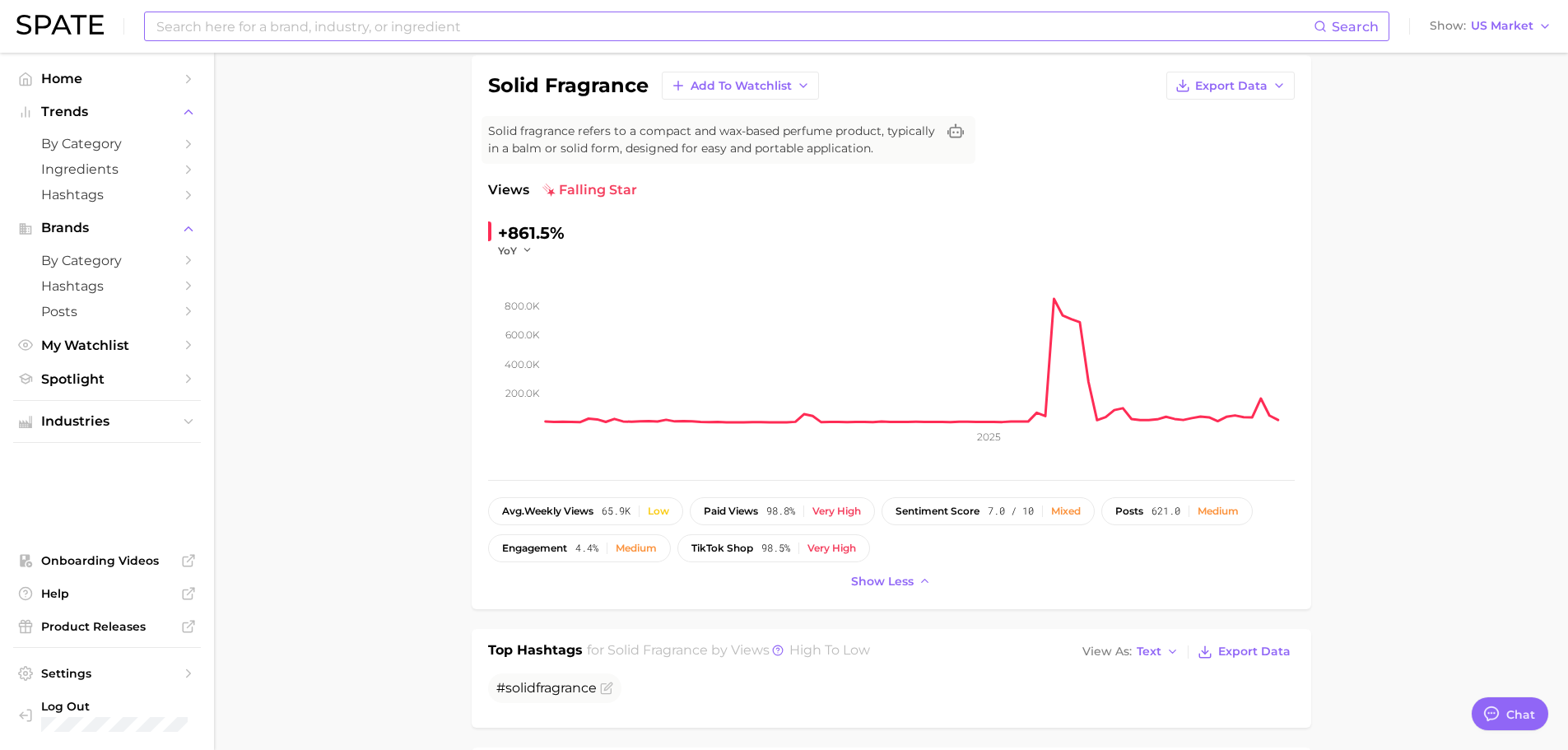
scroll to position [0, 0]
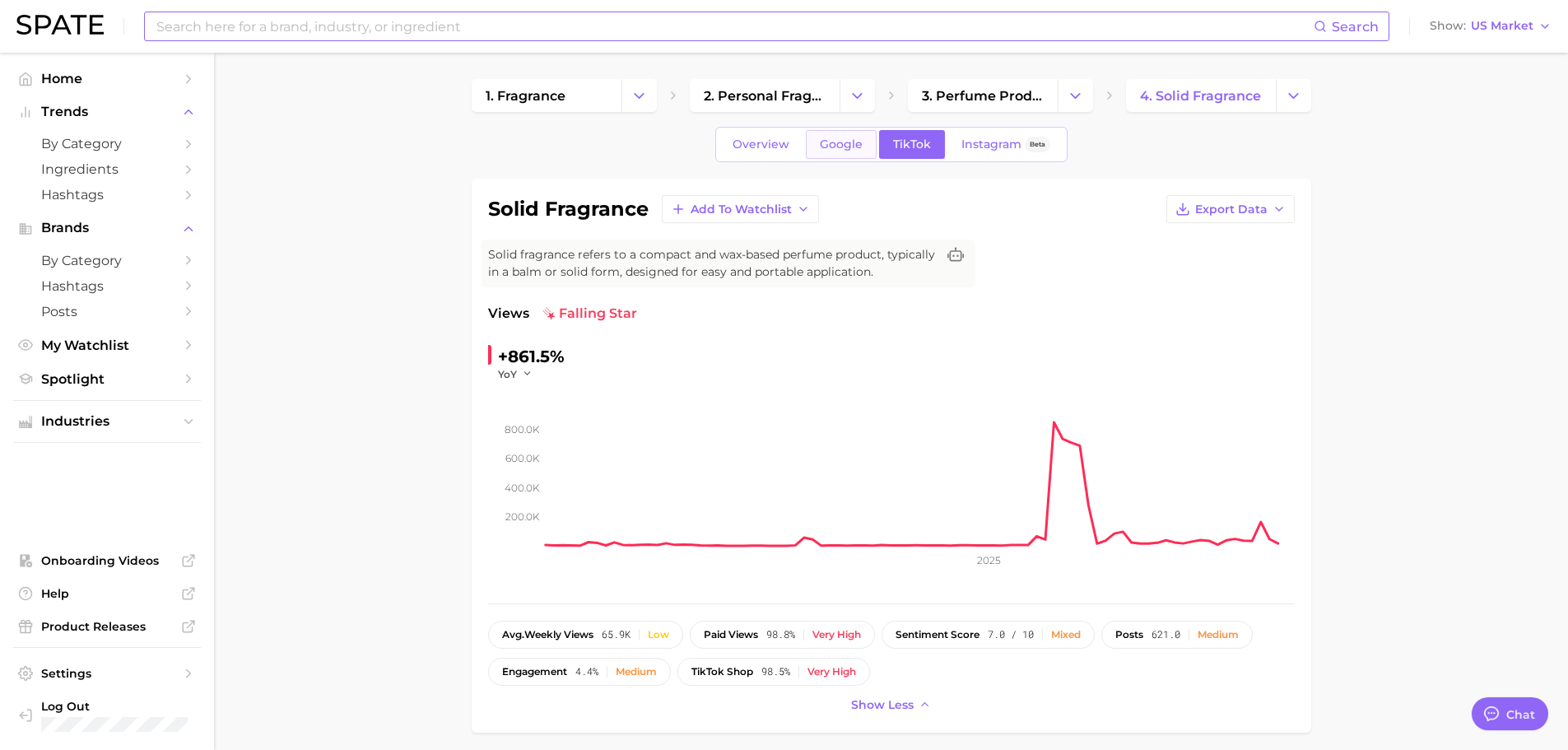
click at [846, 138] on span "Google" at bounding box center [841, 145] width 42 height 14
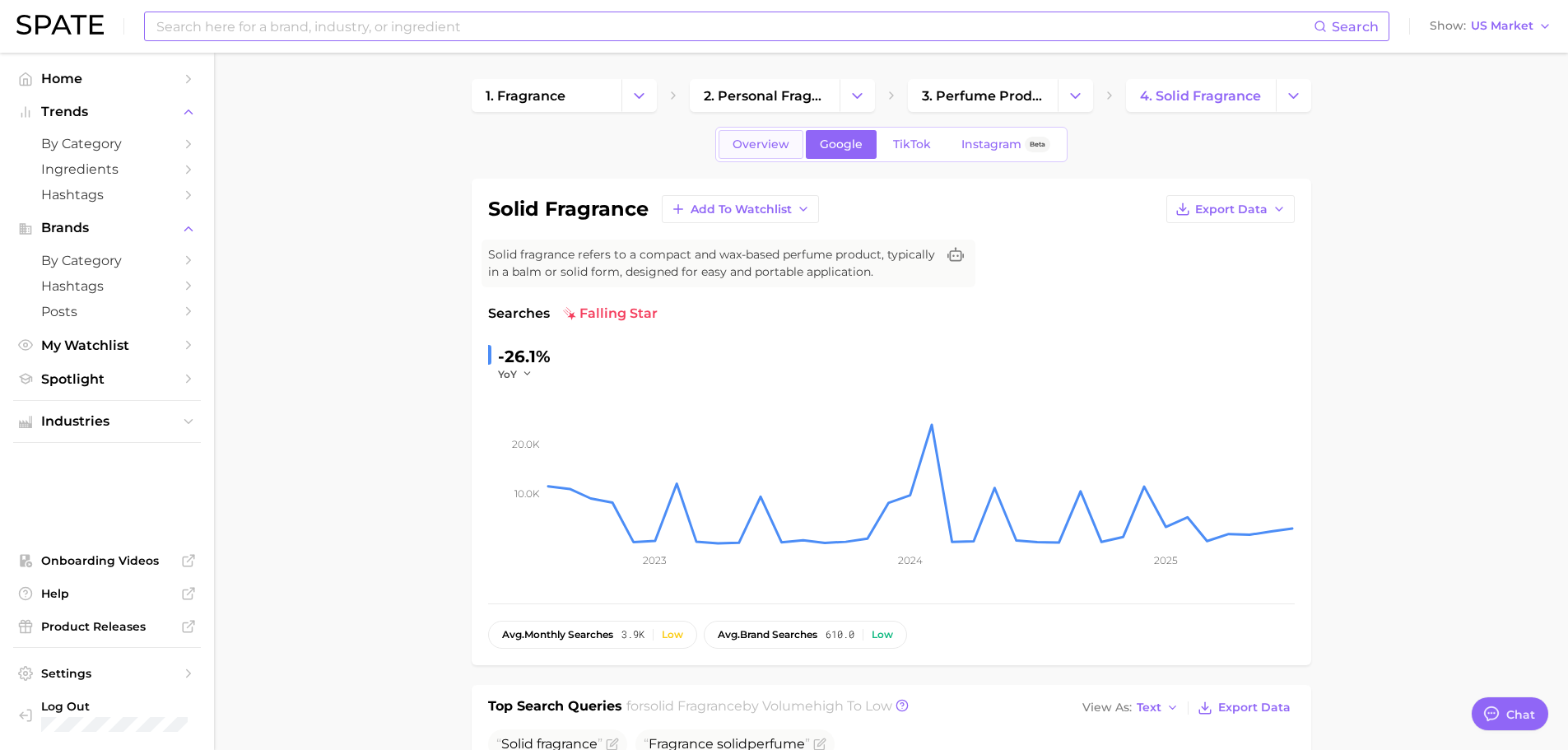
click at [785, 146] on span "Overview" at bounding box center [761, 145] width 57 height 14
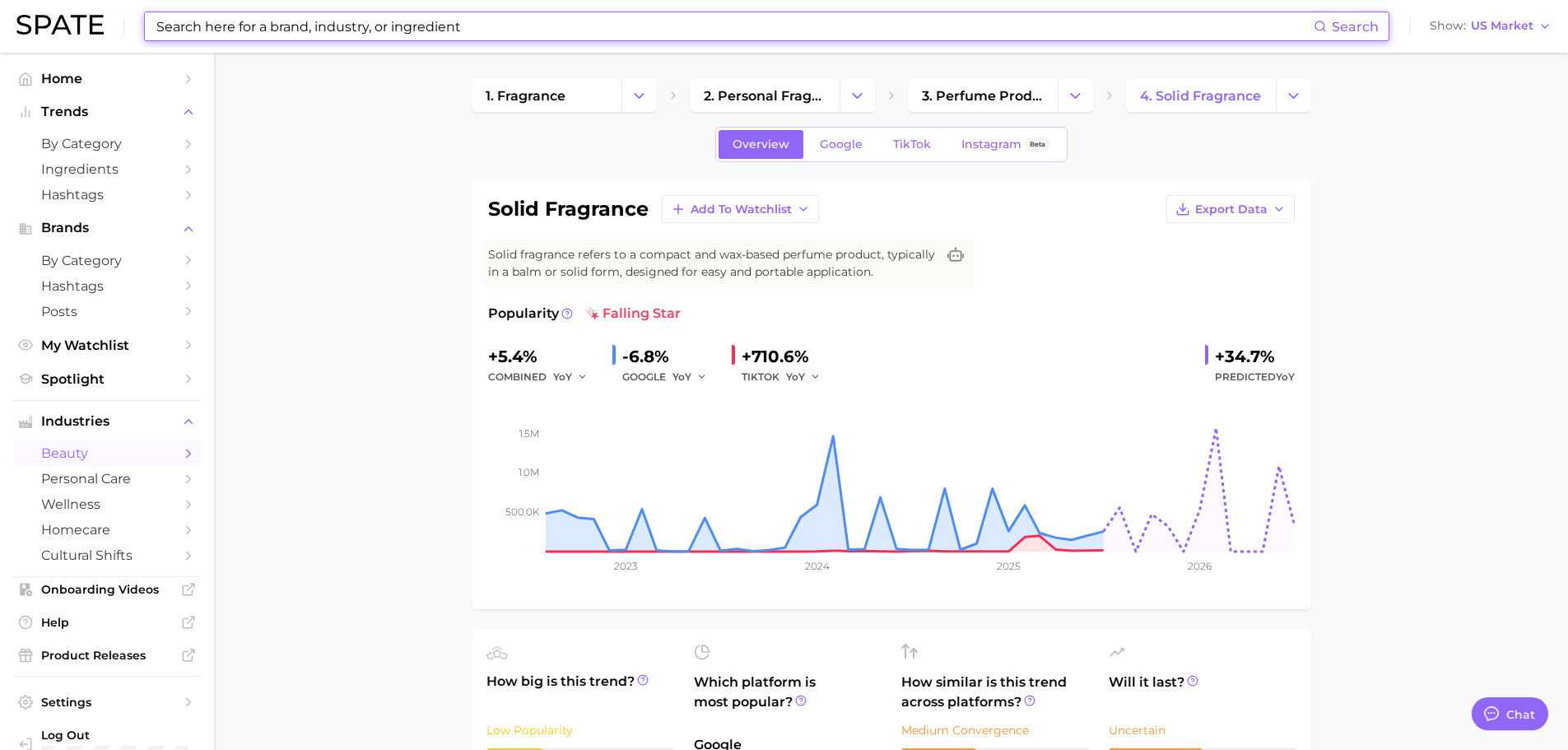
click at [431, 19] on input at bounding box center [734, 27] width 1159 height 28
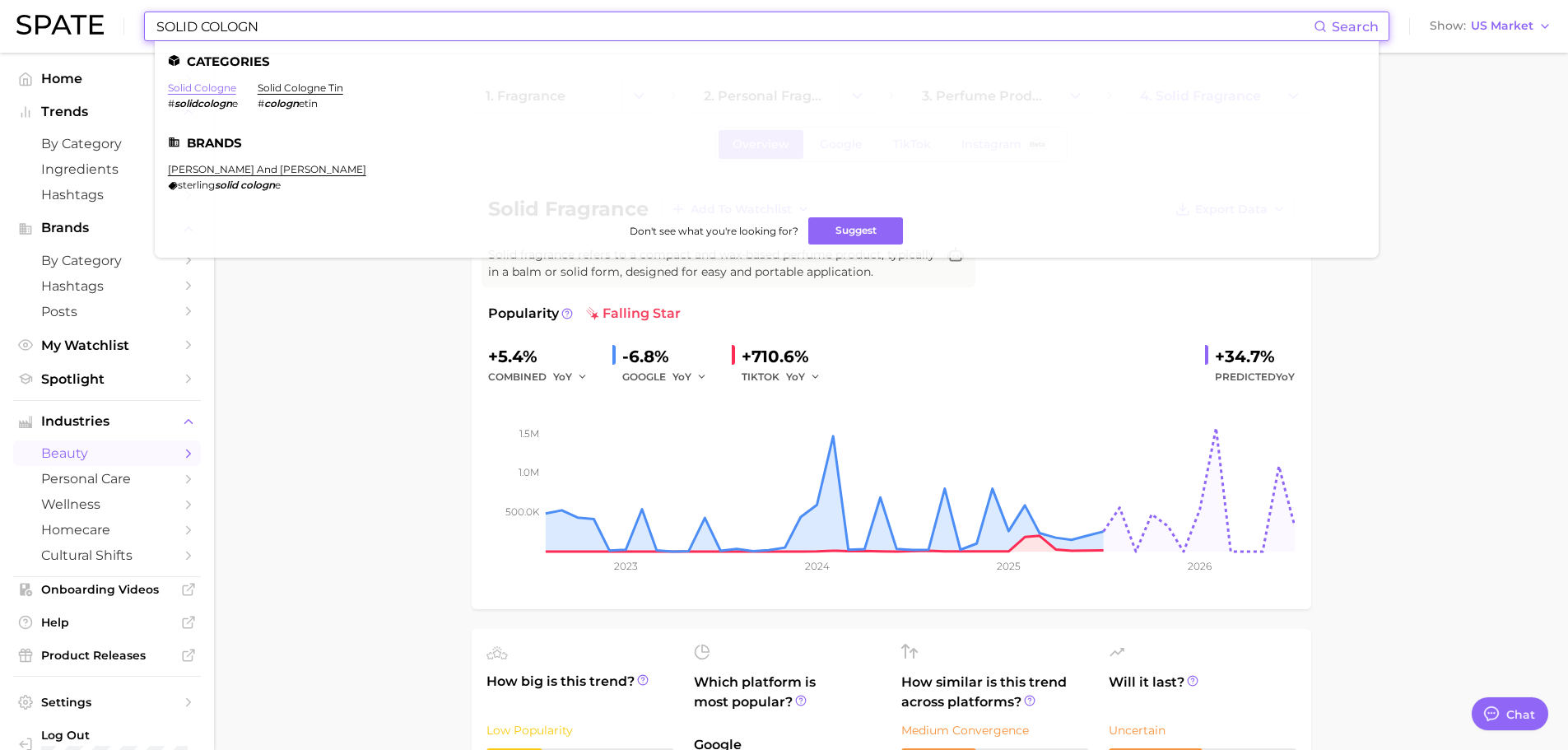
type input "SOLID COLOGN"
click at [213, 87] on link "solid cologne" at bounding box center [201, 87] width 68 height 12
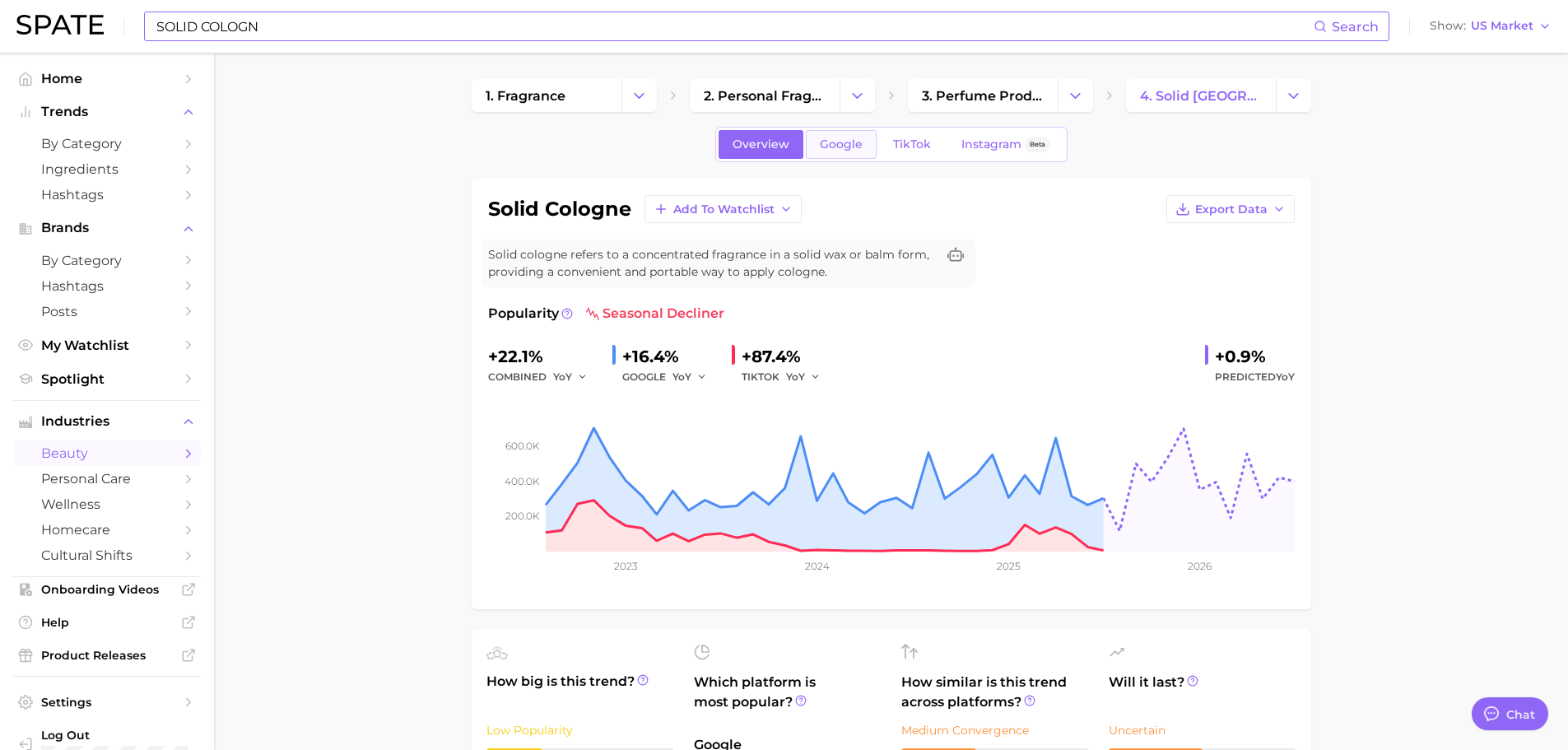
click at [853, 151] on span "Google" at bounding box center [841, 145] width 42 height 14
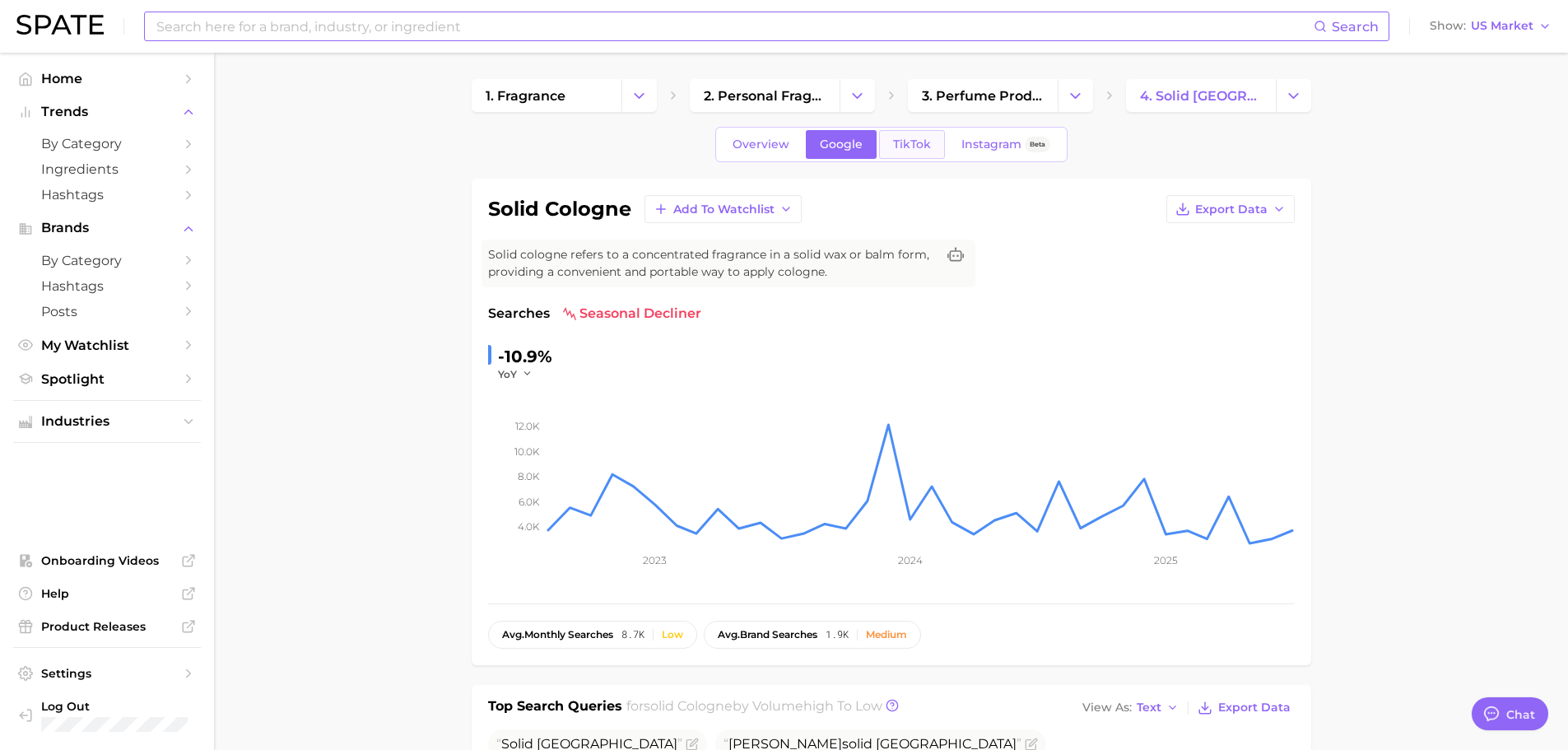
click at [894, 141] on span "TikTok" at bounding box center [912, 145] width 38 height 14
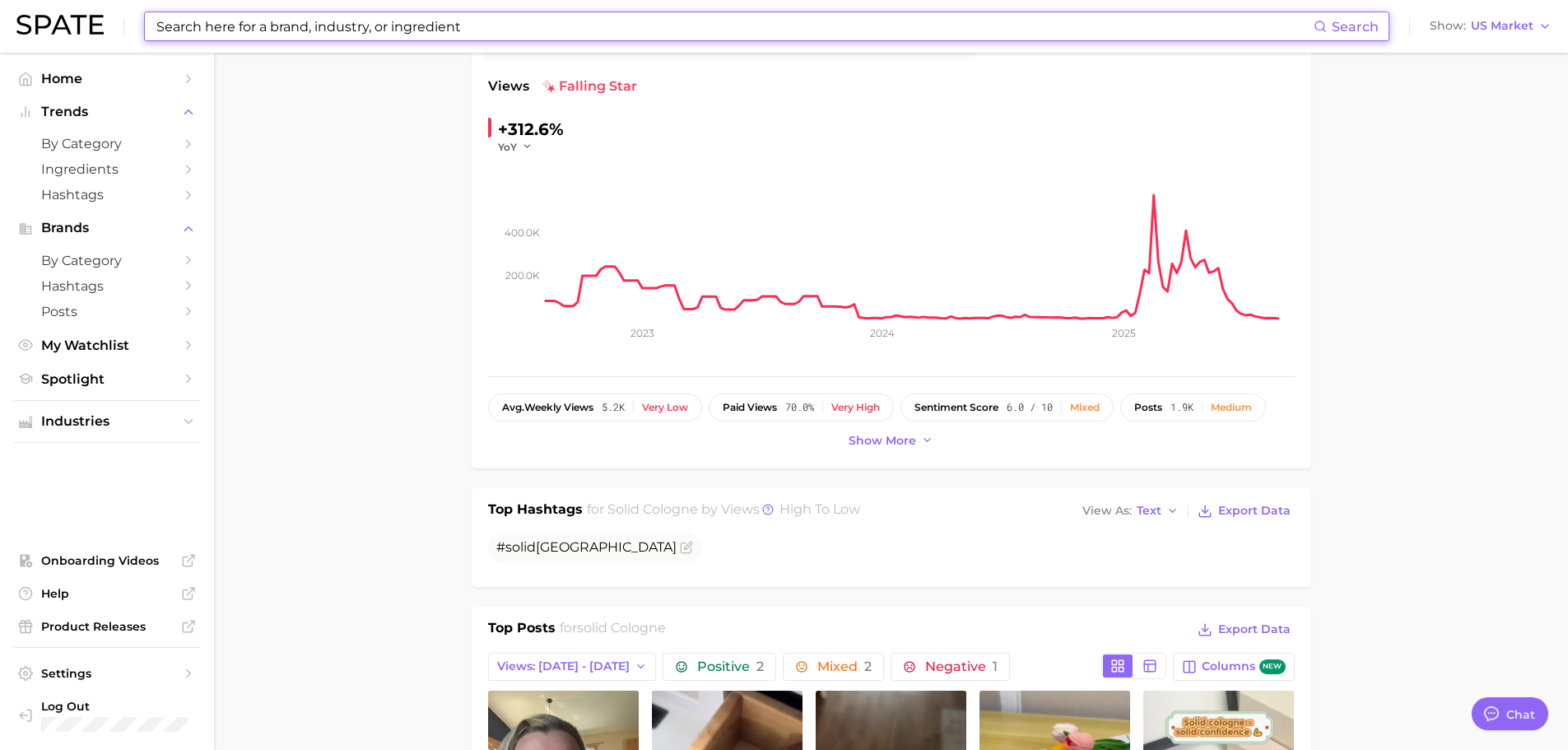
scroll to position [247, 0]
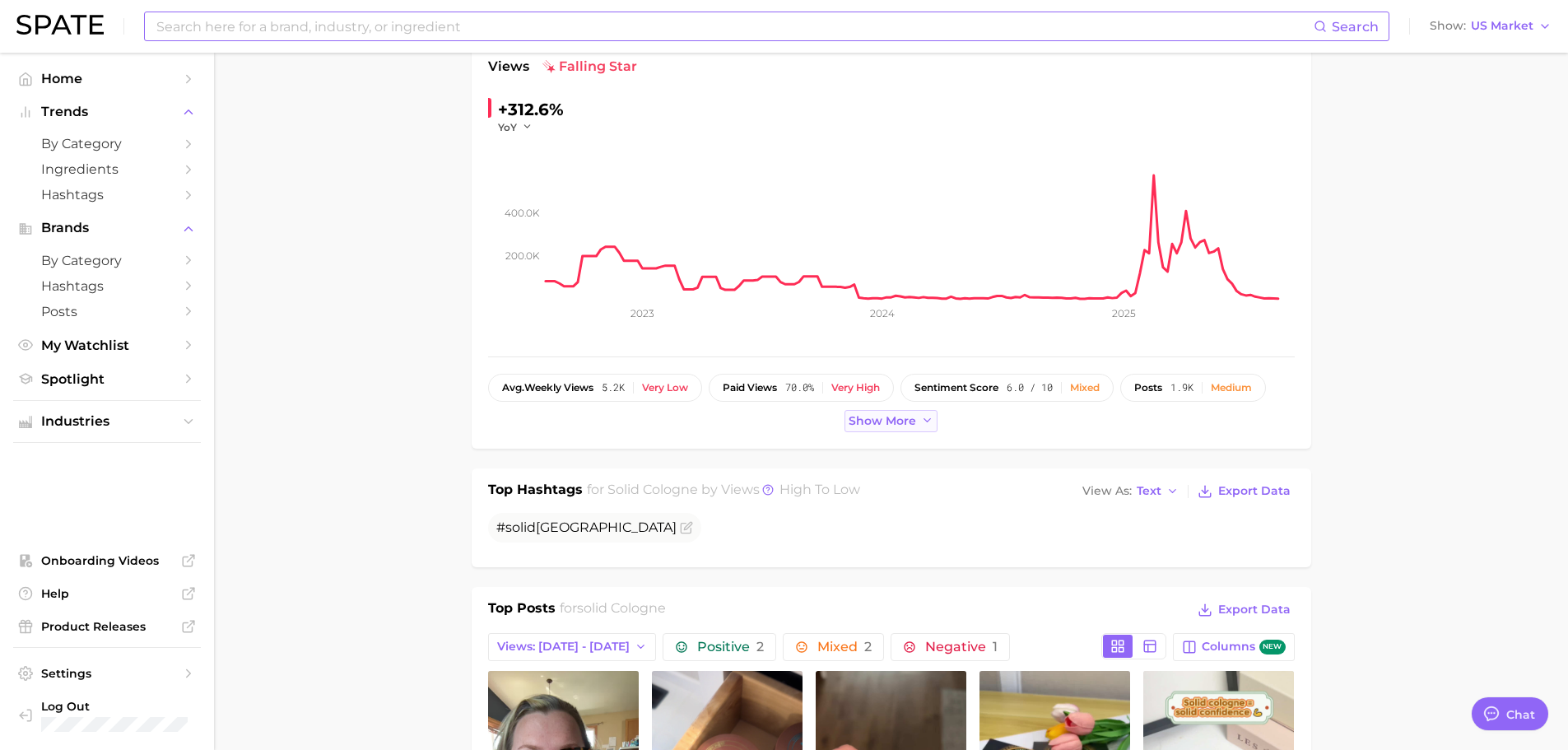
click at [875, 424] on span "Show more" at bounding box center [882, 421] width 67 height 14
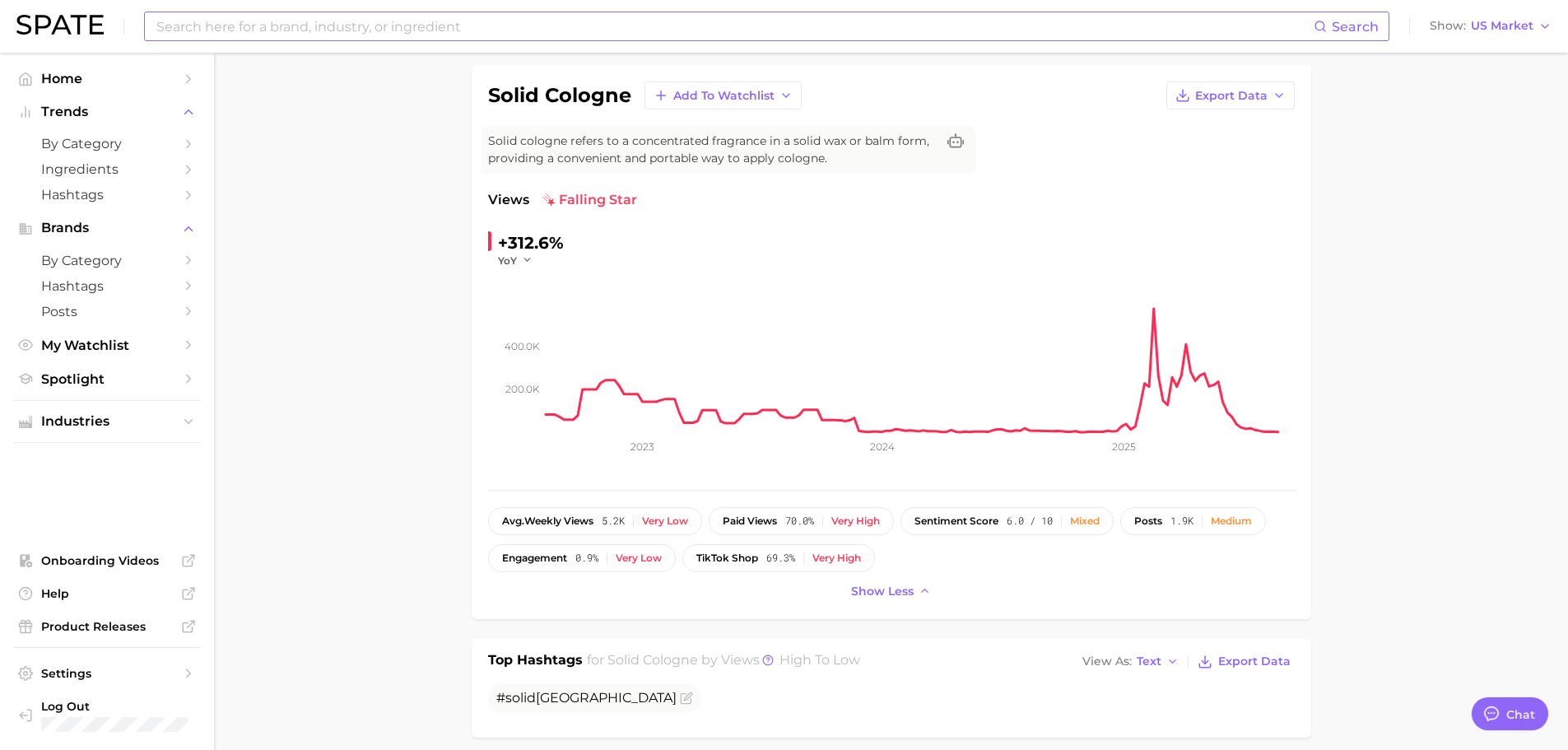
scroll to position [0, 0]
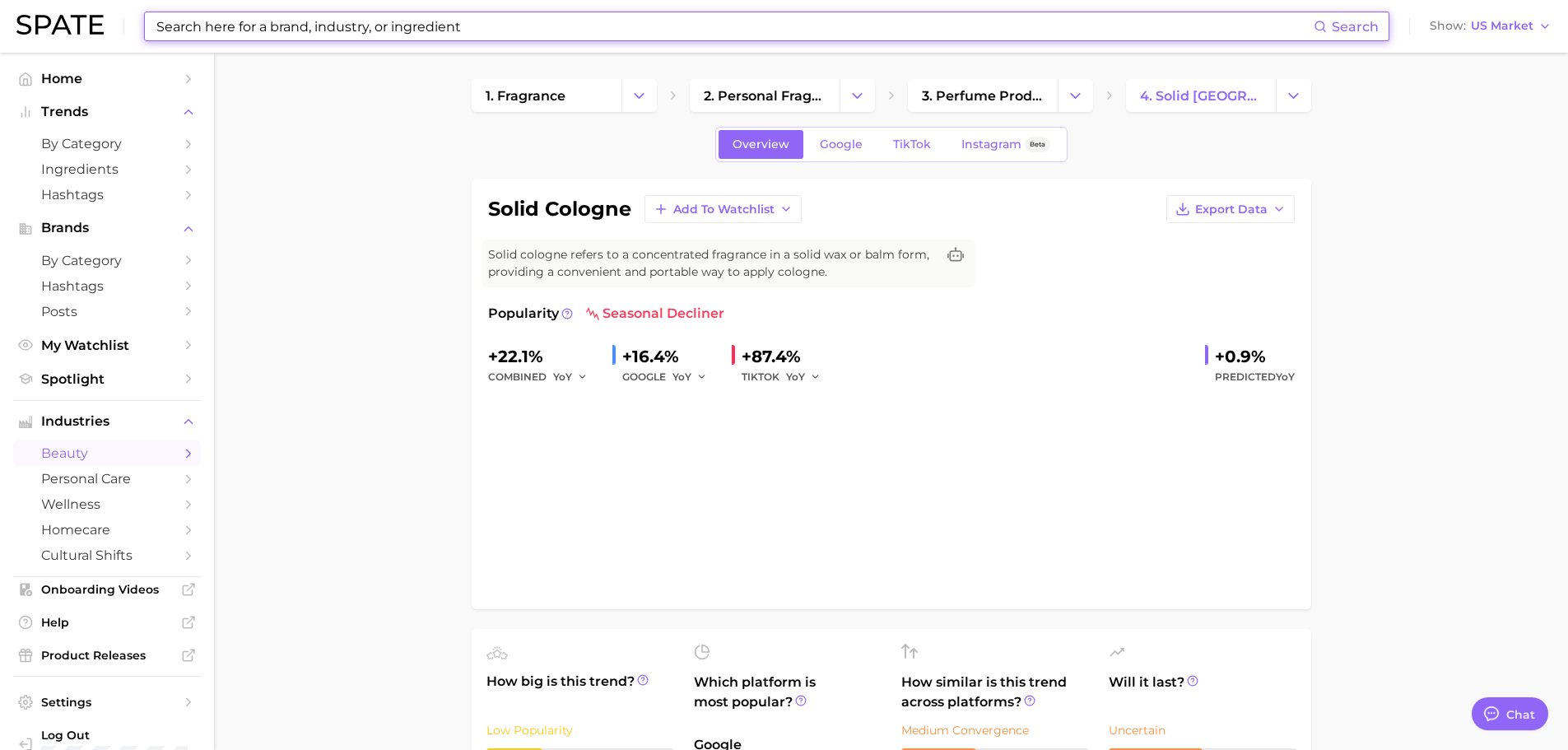
type input "SOLID COLOGN"
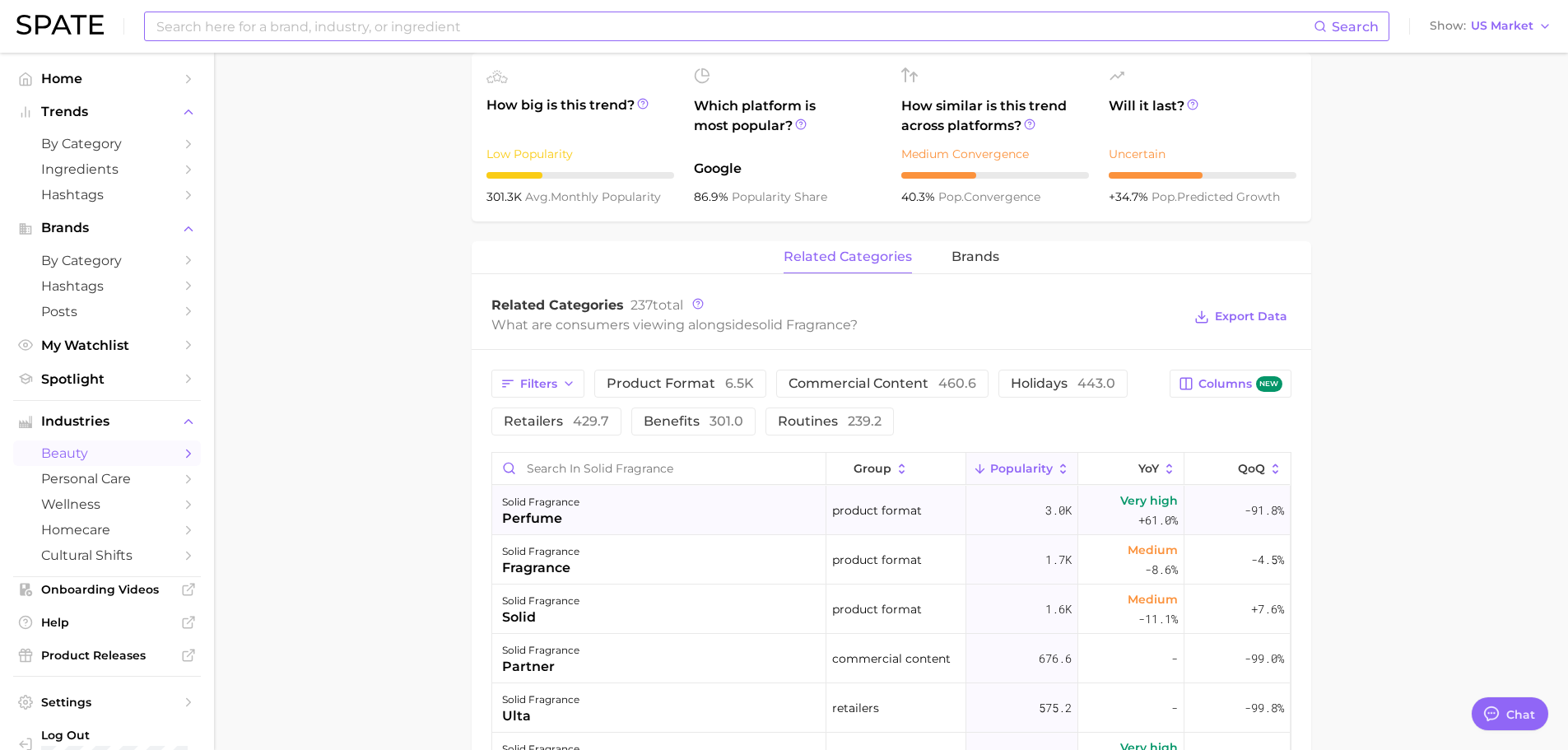
click at [720, 525] on div "solid fragrance perfume" at bounding box center [660, 511] width 335 height 49
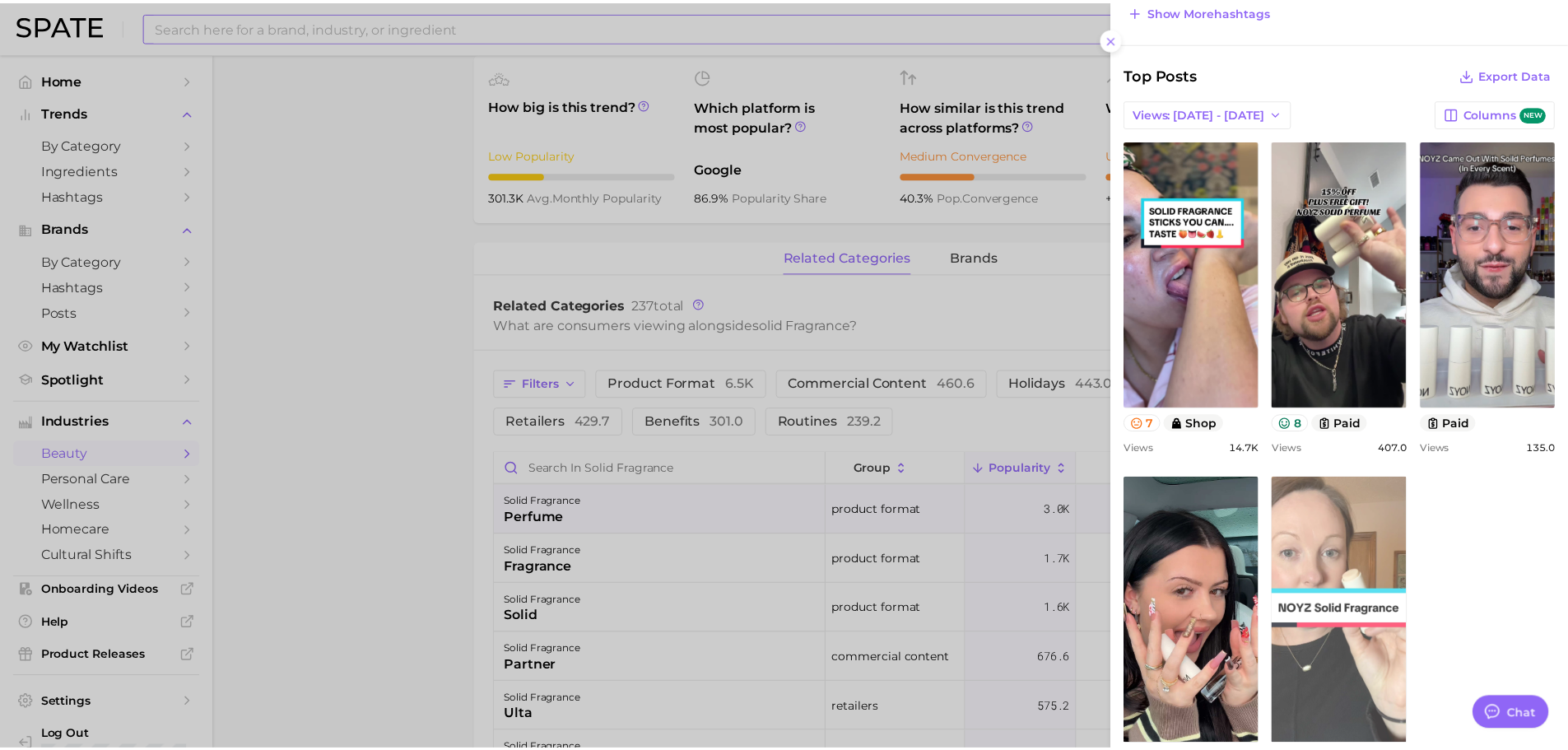
scroll to position [330, 0]
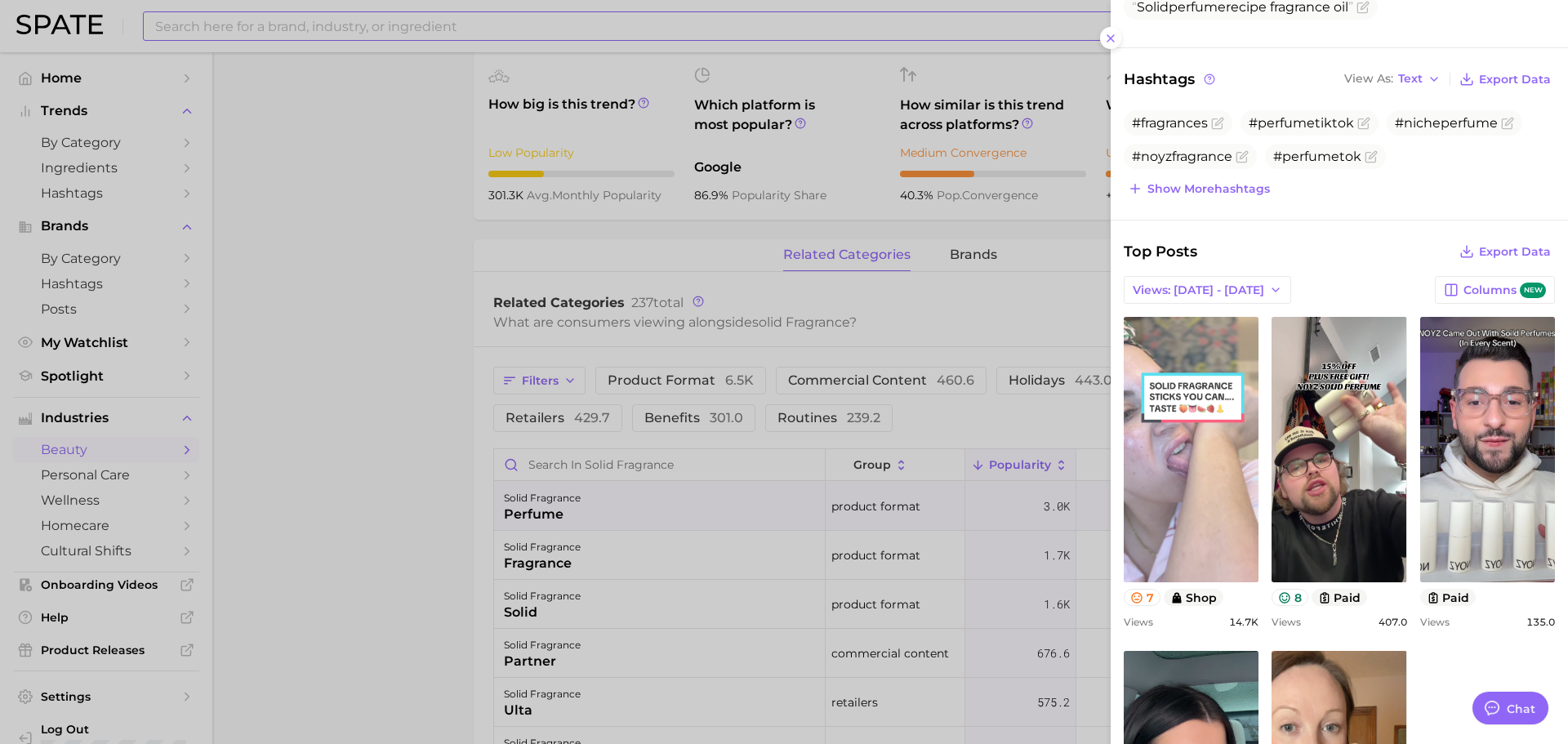
click at [1203, 520] on link "view post on TikTok" at bounding box center [1191, 450] width 135 height 266
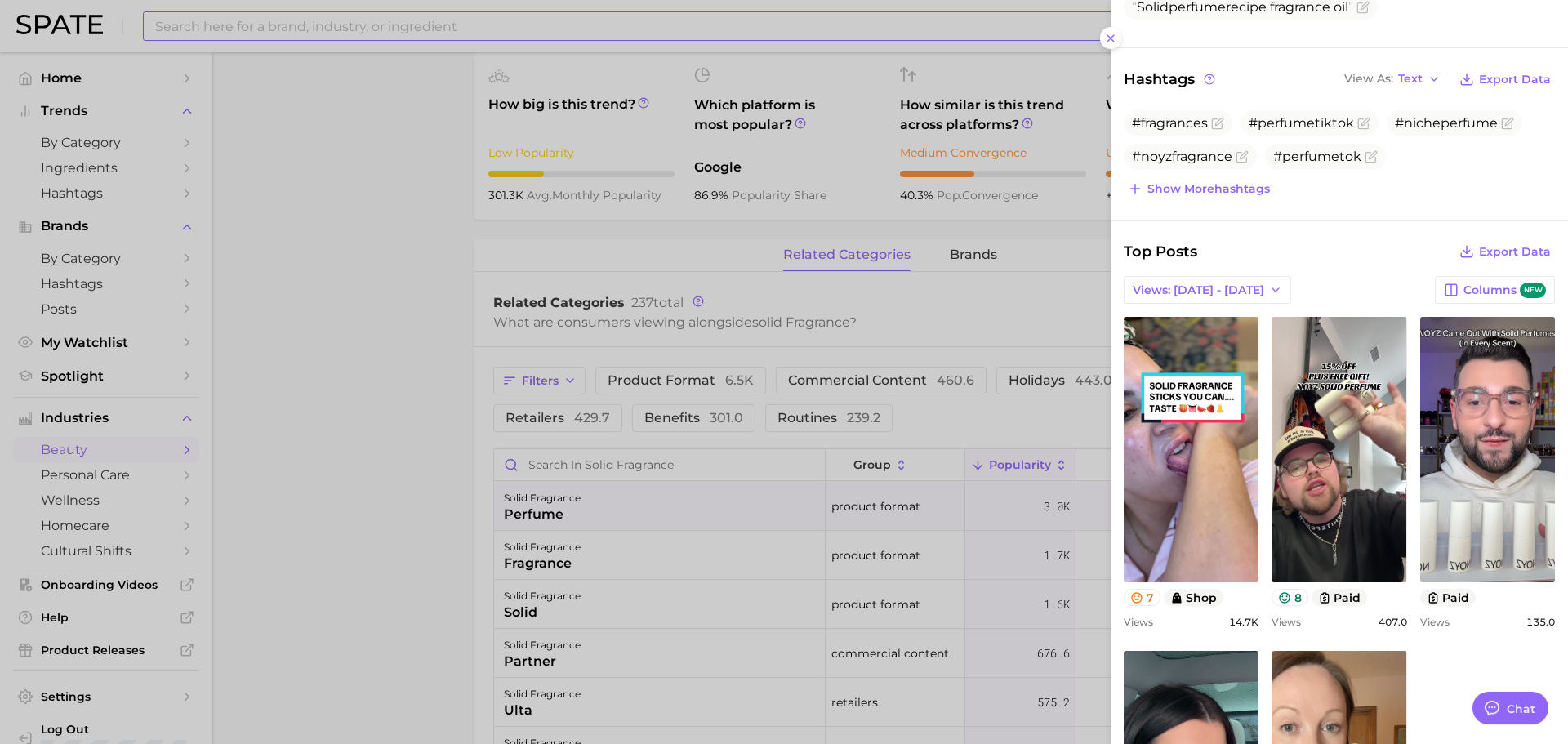
click at [438, 499] on div at bounding box center [784, 372] width 1568 height 744
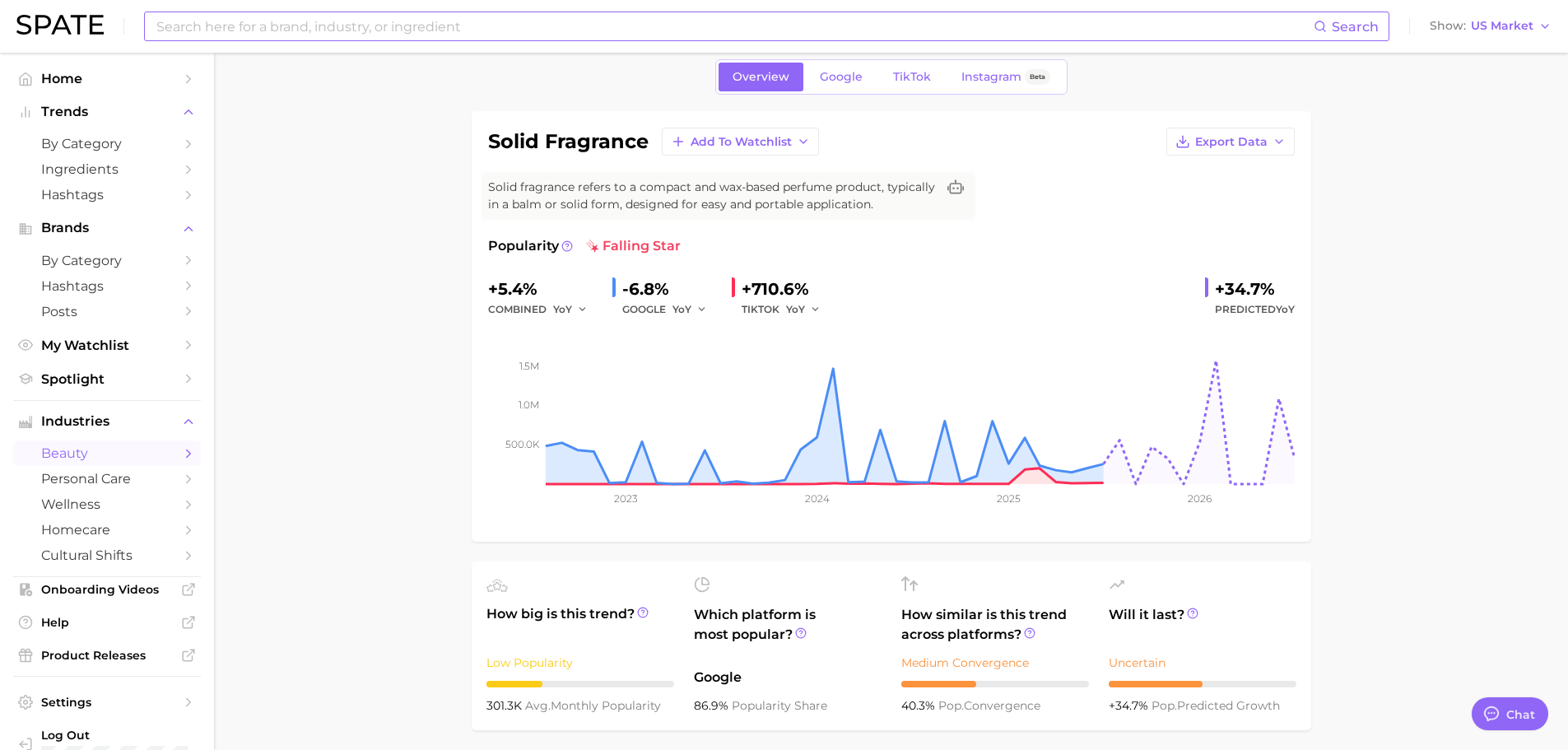
scroll to position [0, 0]
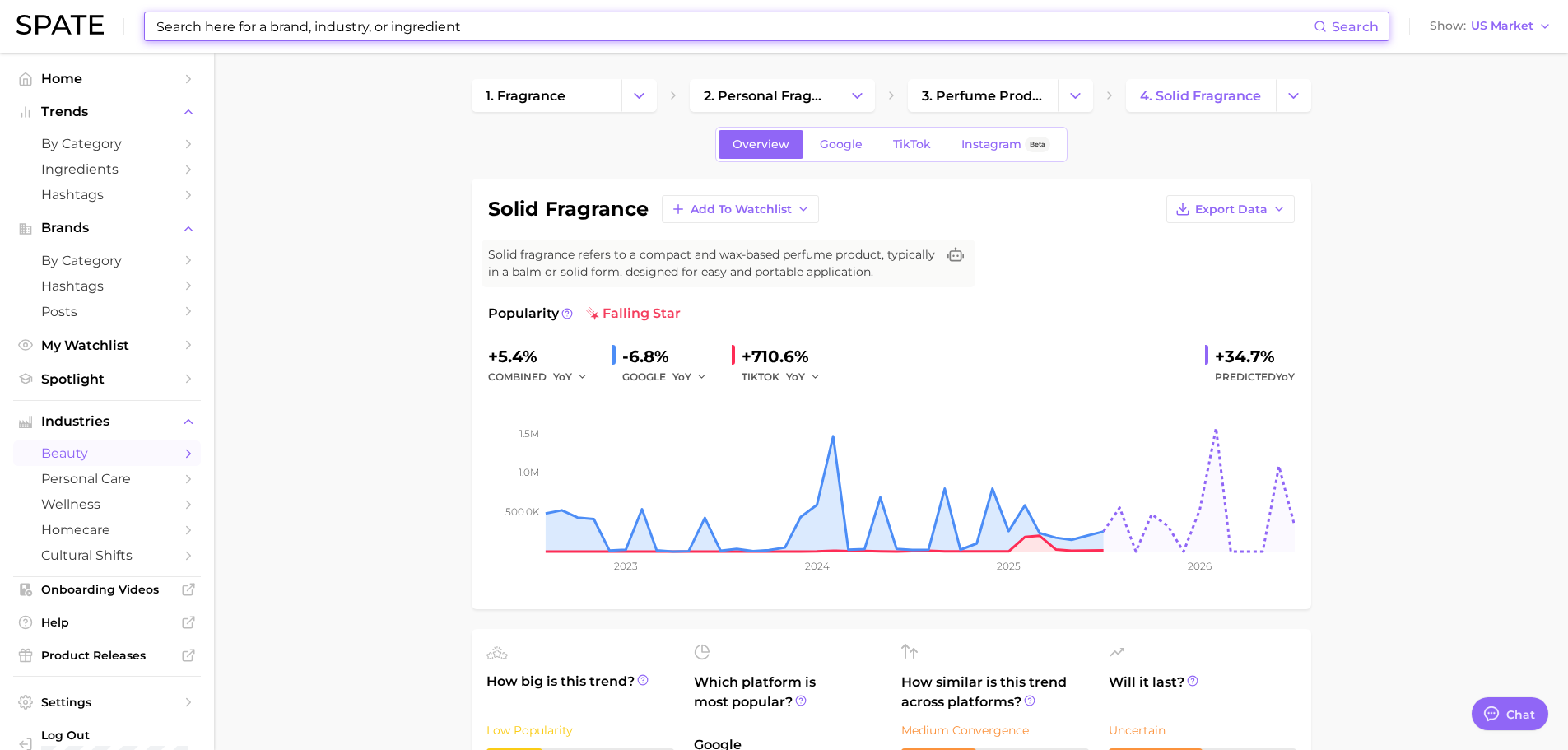
click at [288, 27] on input at bounding box center [734, 27] width 1159 height 28
